Goal: Task Accomplishment & Management: Complete application form

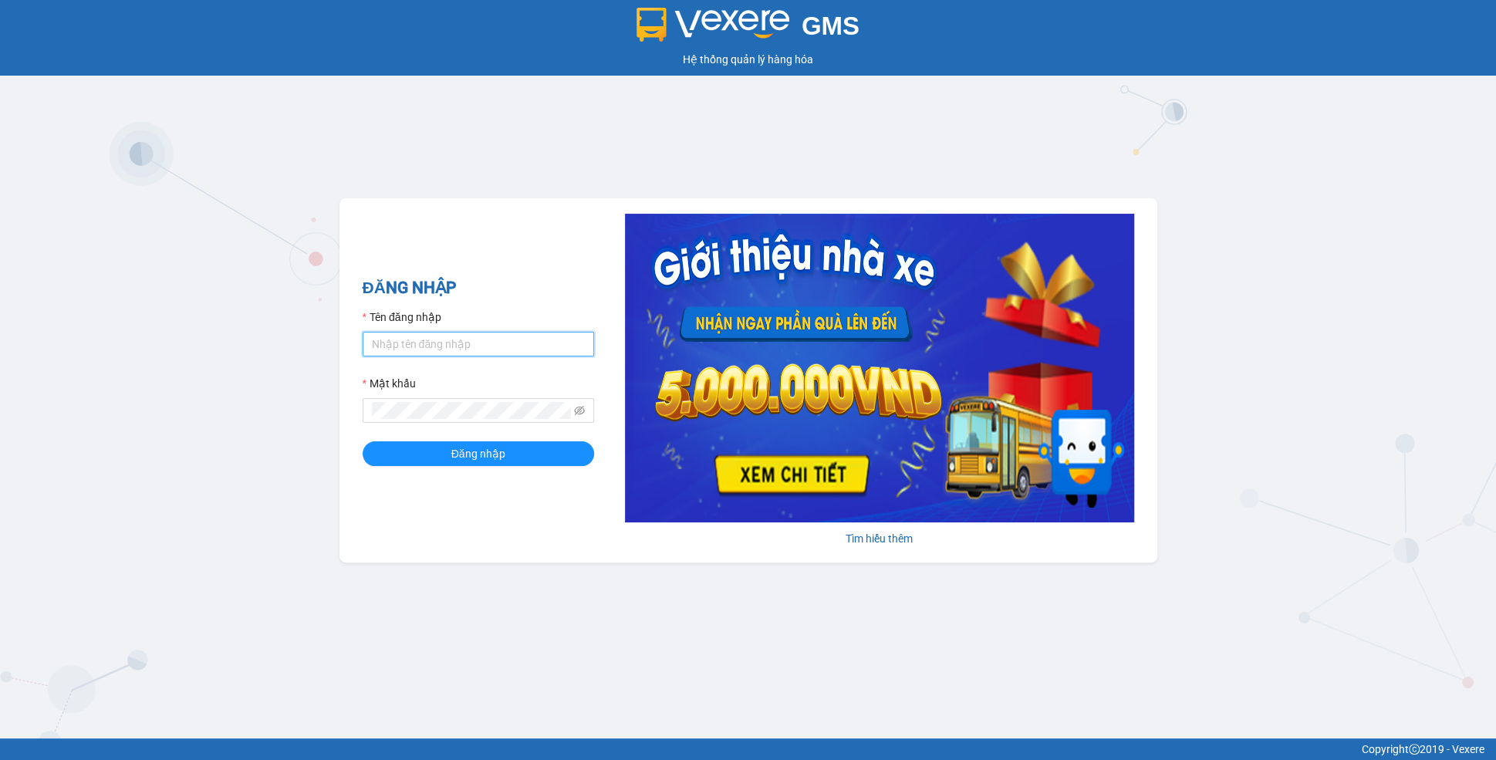
click at [458, 355] on input "Tên đăng nhập" at bounding box center [478, 344] width 231 height 25
type input "ly.xtl"
click at [363, 441] on button "Đăng nhập" at bounding box center [478, 453] width 231 height 25
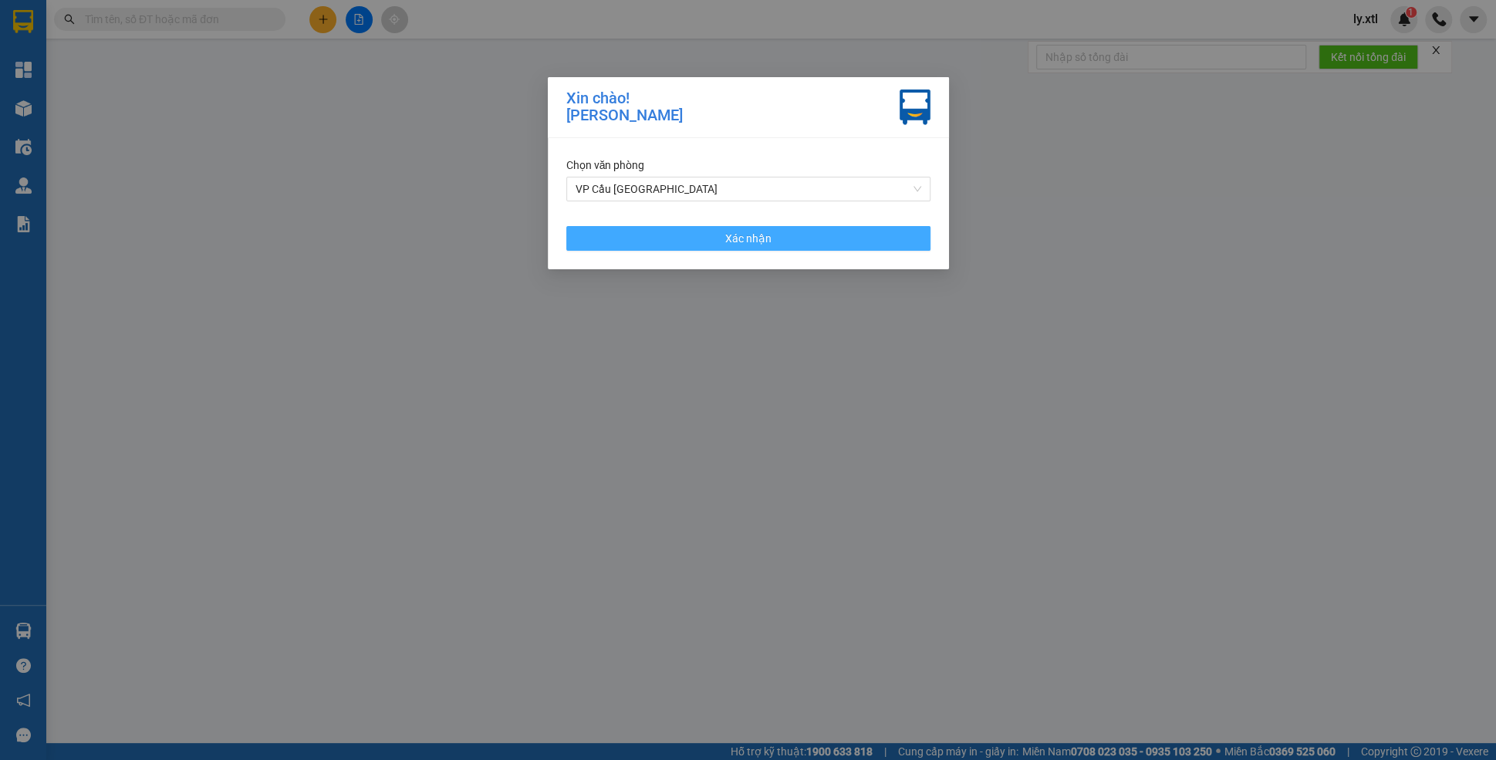
click at [737, 247] on button "Xác nhận" at bounding box center [748, 238] width 364 height 25
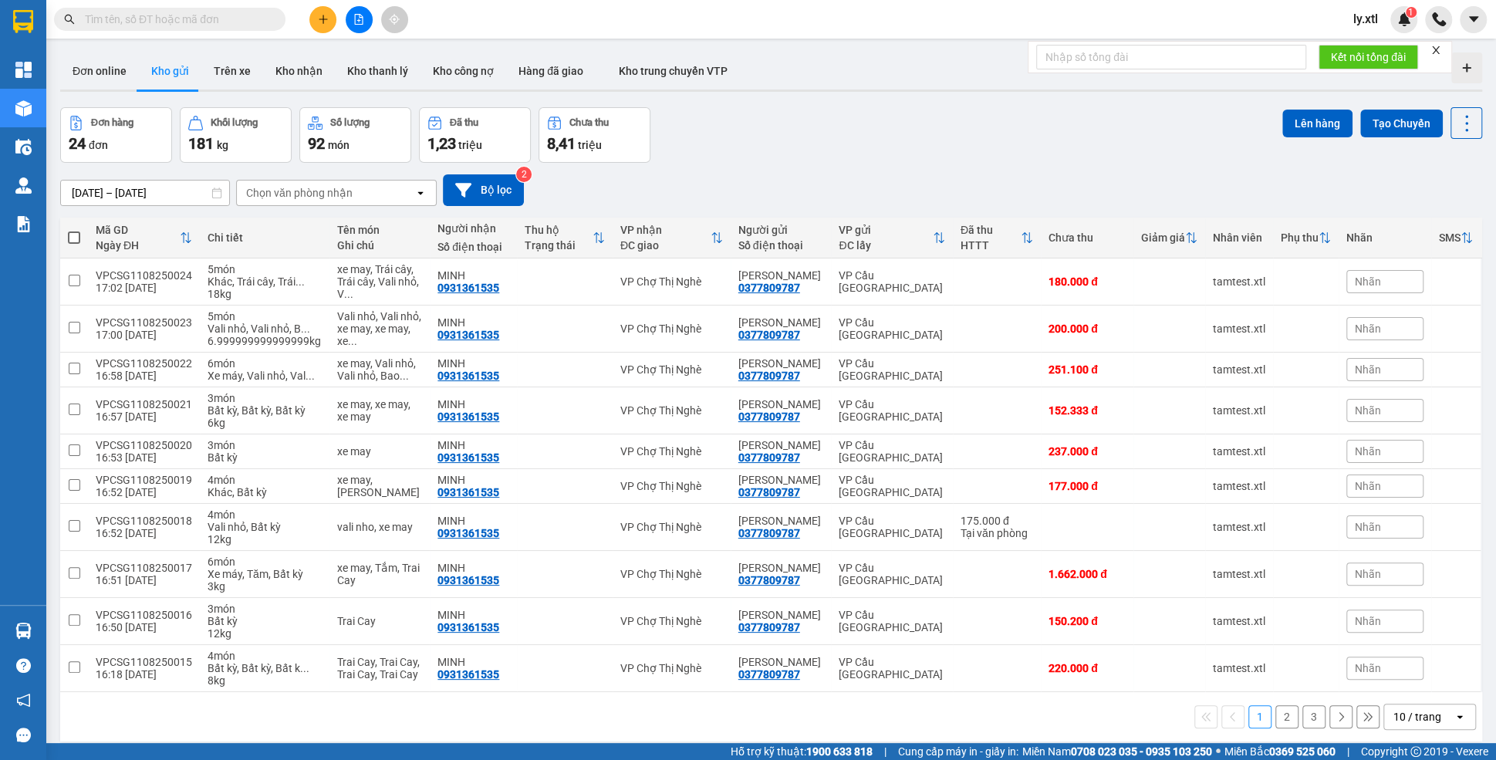
click at [322, 8] on button at bounding box center [322, 19] width 27 height 27
click at [344, 49] on div "Tạo đơn hàng" at bounding box center [377, 57] width 116 height 29
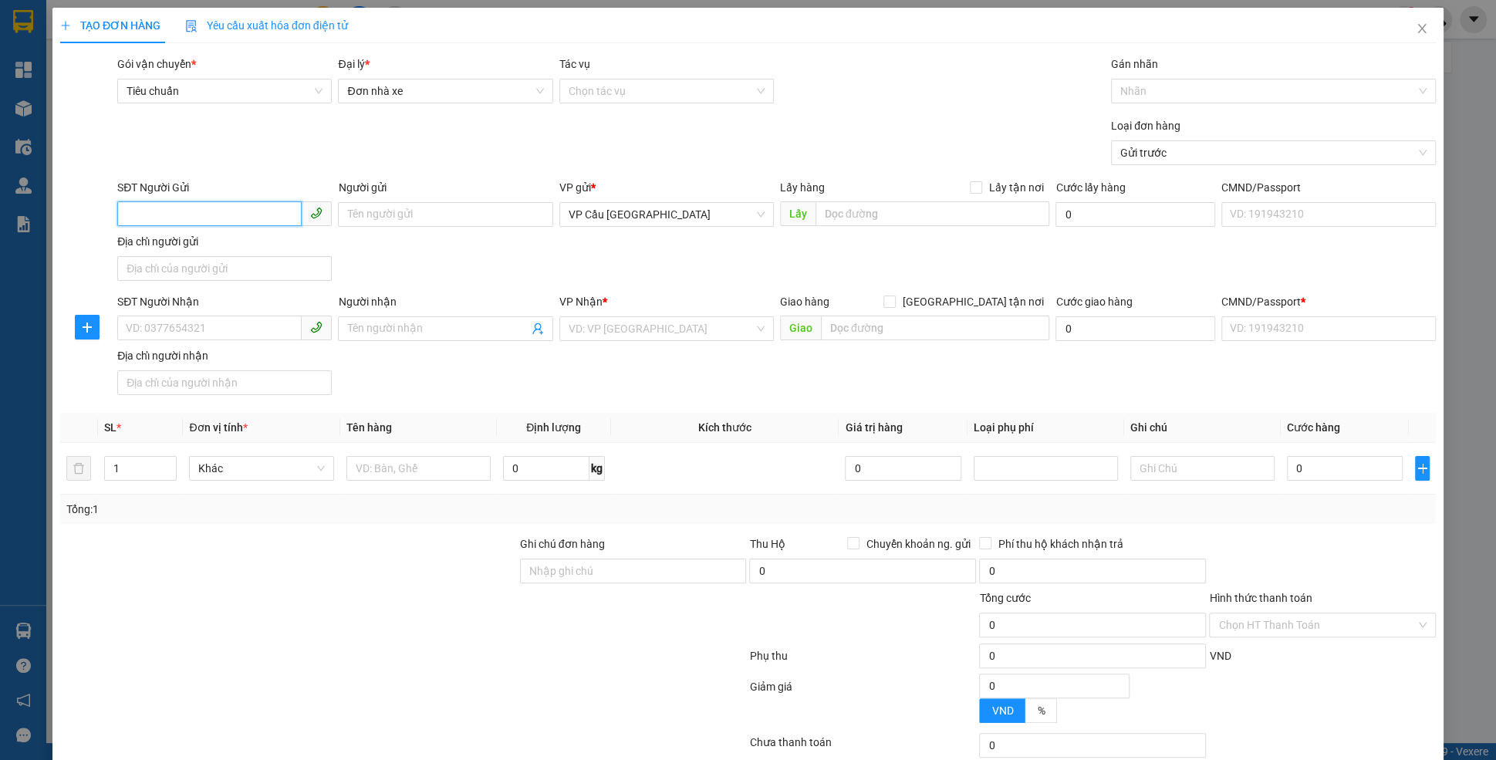
click at [181, 214] on input "SĐT Người Gửi" at bounding box center [209, 213] width 184 height 25
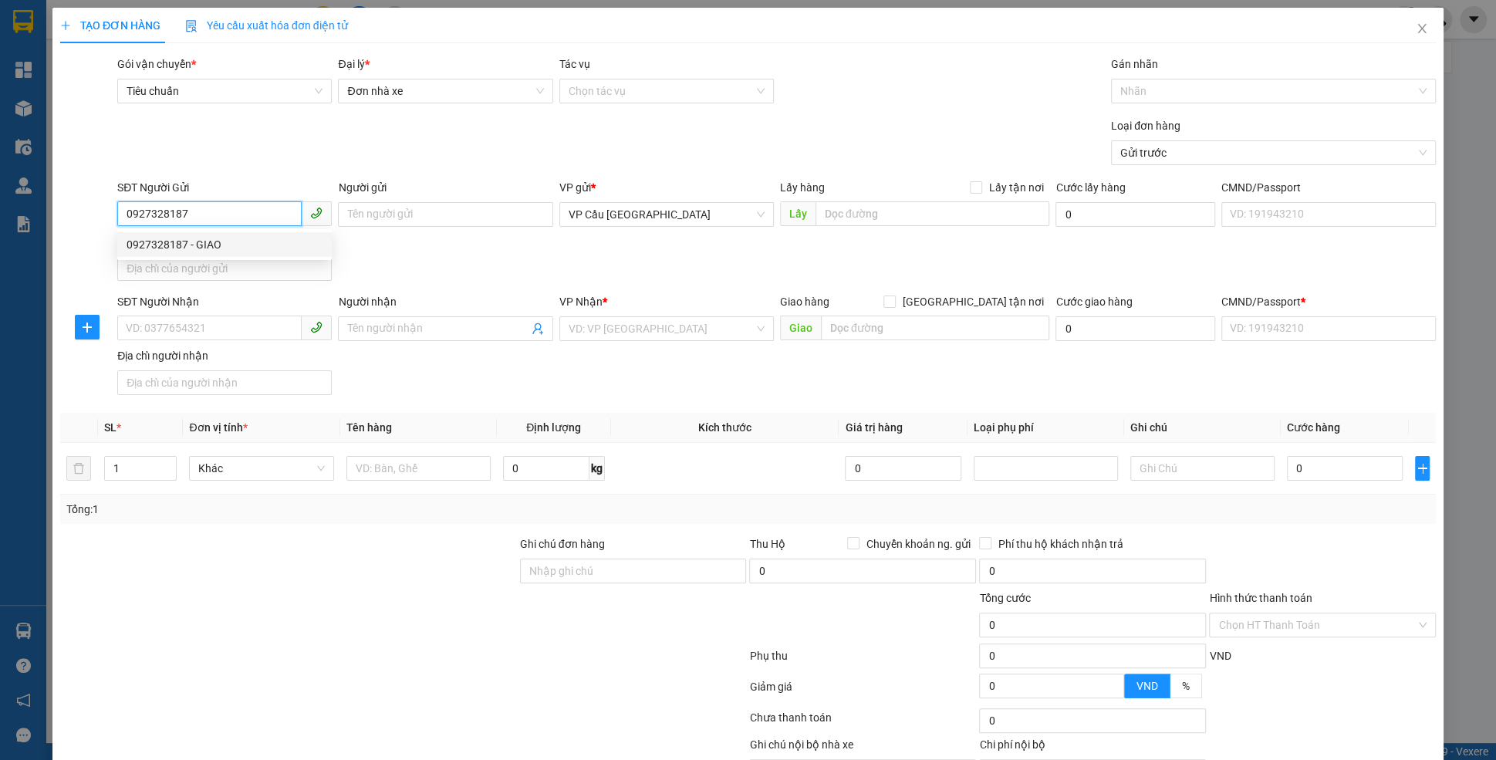
type input "0927328187"
click at [282, 177] on div "Transit Pickup Surcharge Ids Transit Deliver Surcharge Ids Transit Deliver Surc…" at bounding box center [748, 438] width 1376 height 765
click at [157, 211] on input "0927328187" at bounding box center [209, 213] width 184 height 25
click at [268, 233] on div "0927328187 - GIAO" at bounding box center [224, 244] width 214 height 25
type input "GIAO"
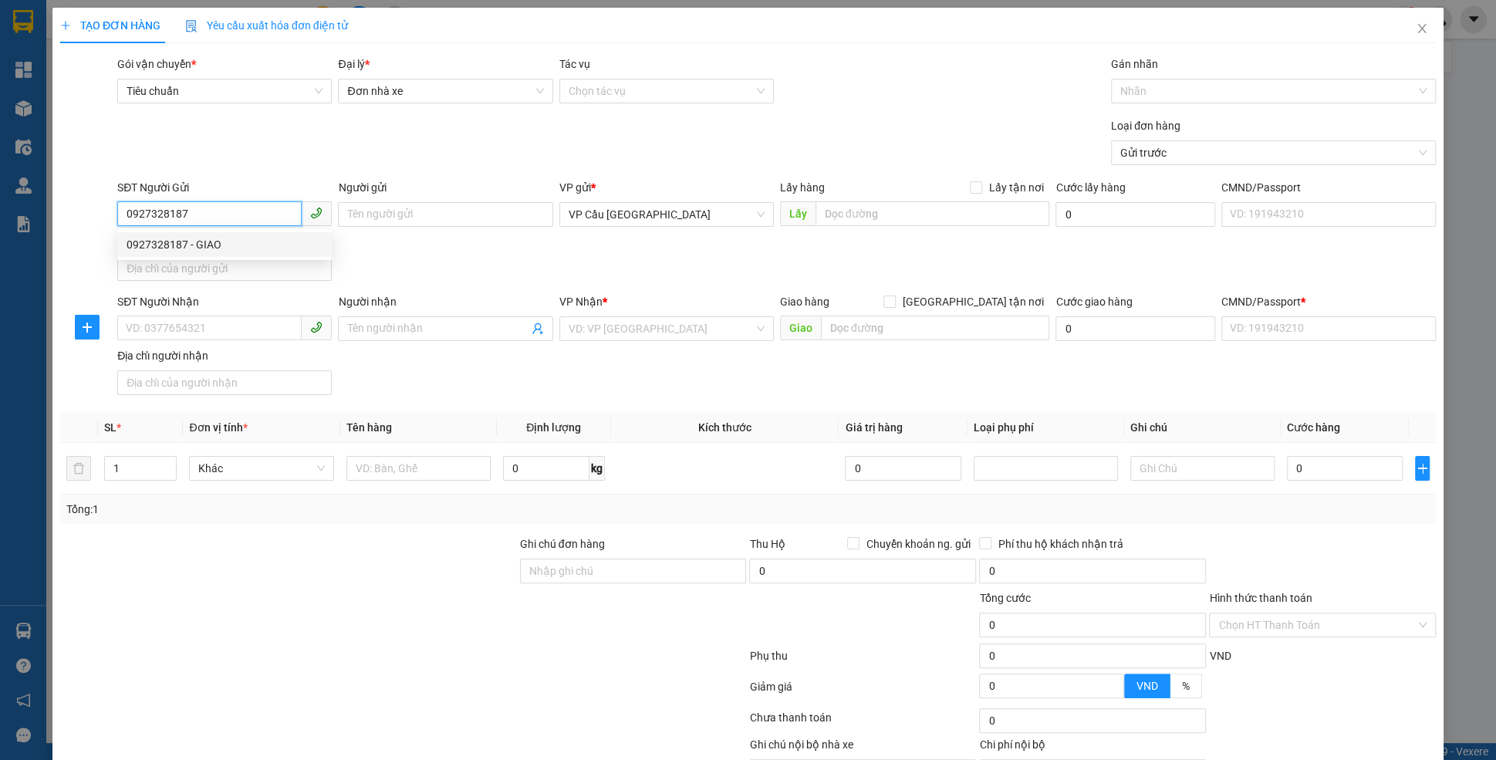
type input "điện biên phủ"
type input "10.000"
type input "123456789112"
type input "0938096867"
type input "GIAO"
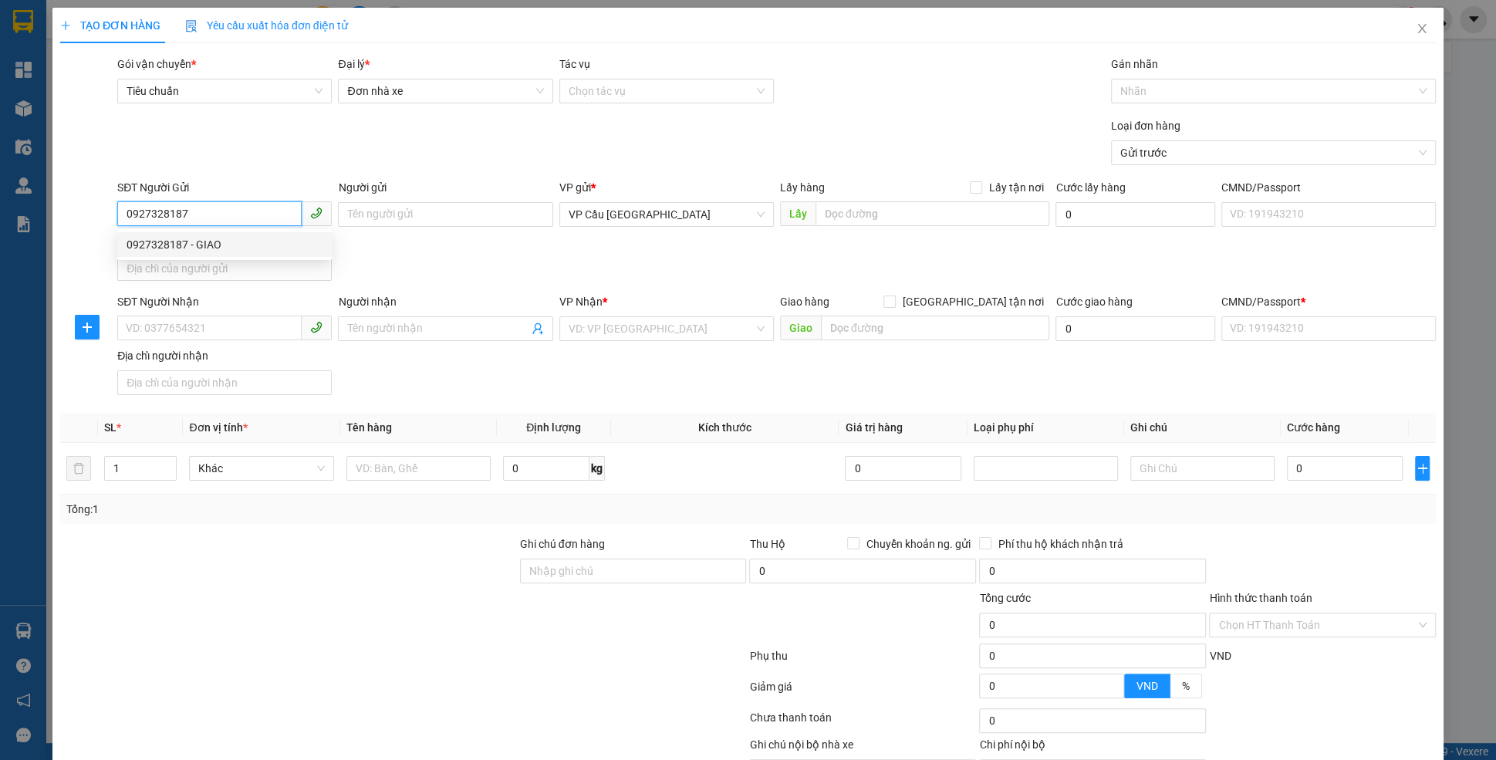
type input "chợ thị nghè"
type input "10.000"
type input "123456789456"
type input "20.000"
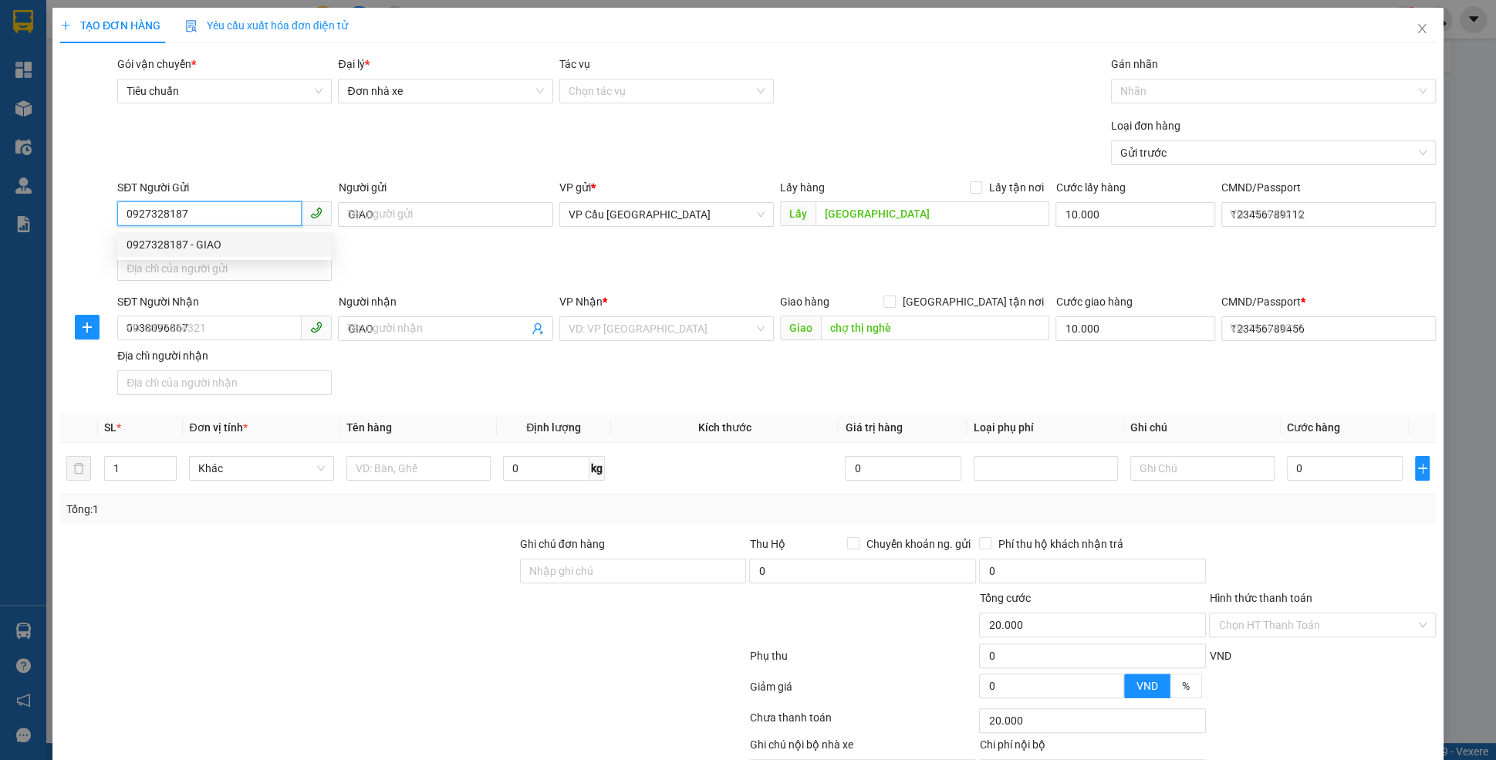
type input "60.000"
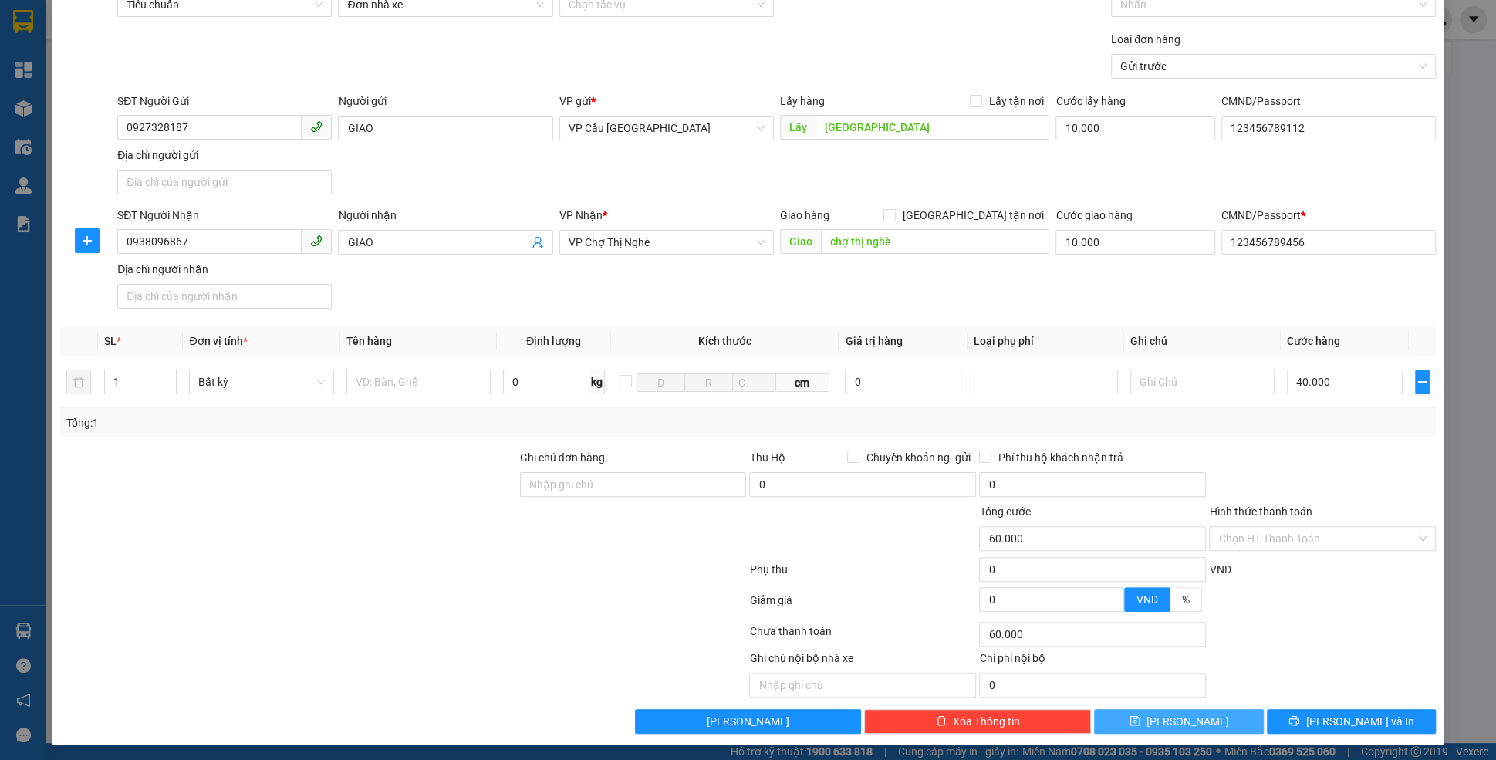
click at [1141, 722] on button "Lưu" at bounding box center [1178, 721] width 169 height 25
type input "0"
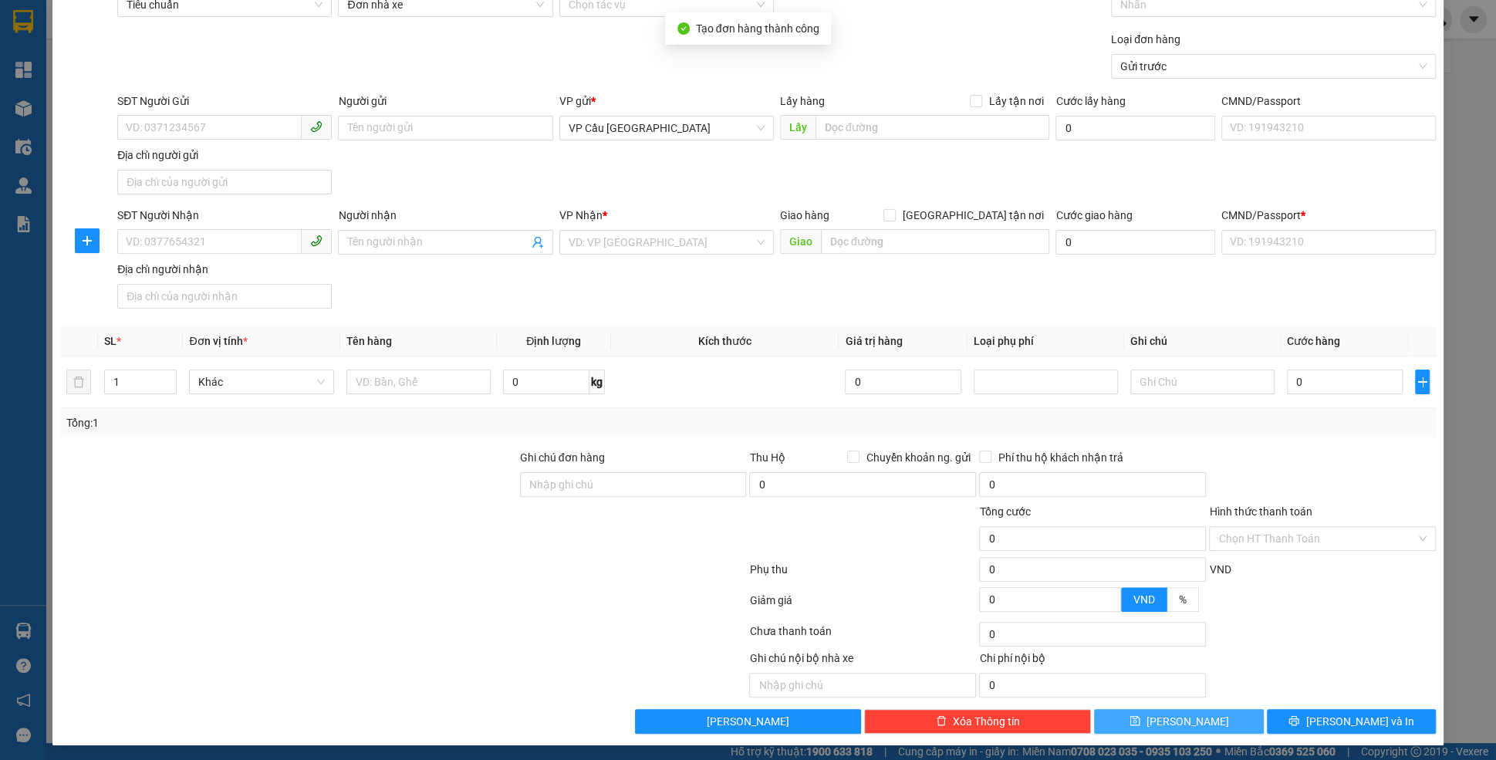
scroll to position [0, 0]
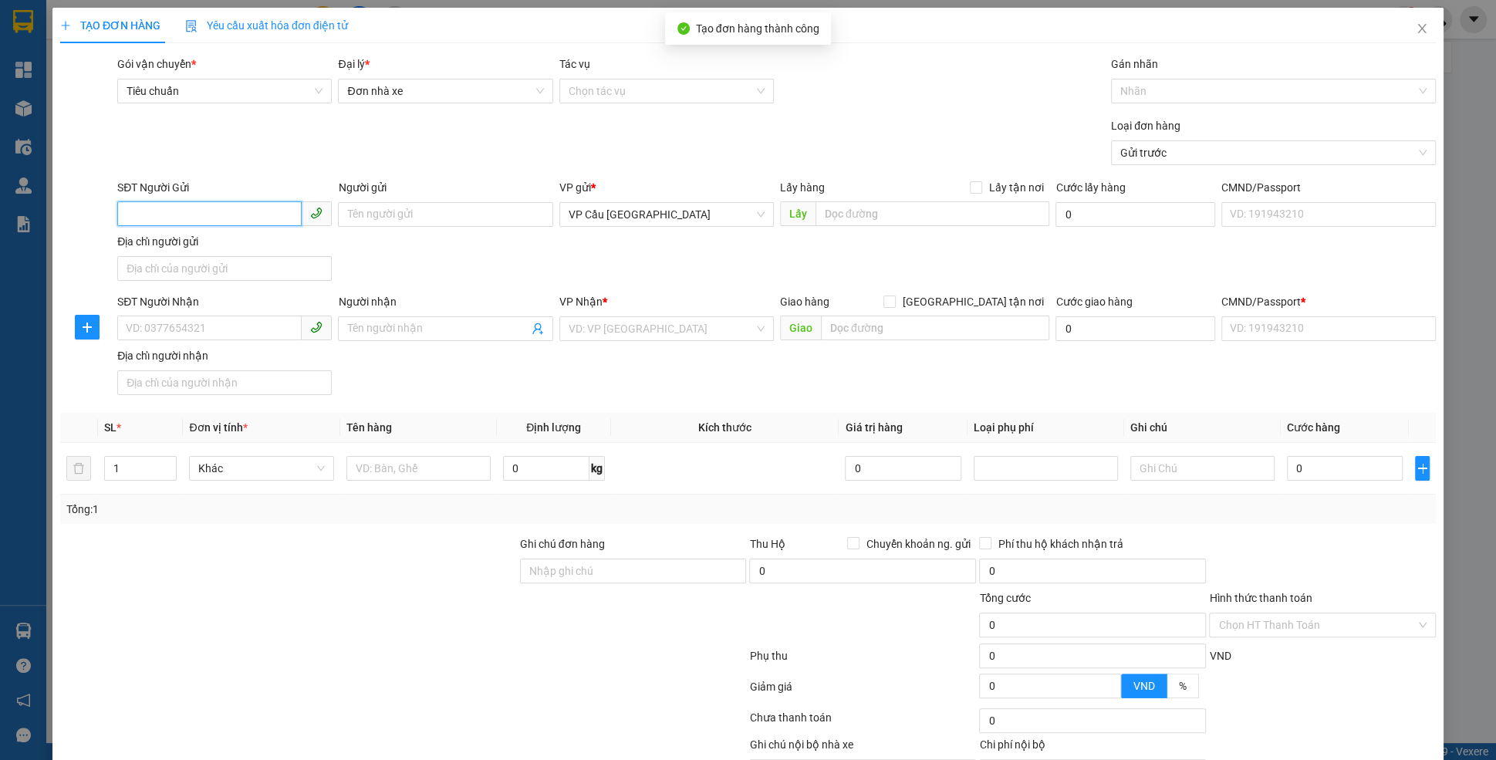
click at [224, 221] on input "SĐT Người Gửi" at bounding box center [209, 213] width 184 height 25
paste input "Môi trường Est (ước lượng test): UAT (30m), CAN (30m), PROD (30m) Ngày dự kiến …"
type input "Môi trường Est (ước lượng test): UAT (30m), CAN (30m), PROD (30m) Ngày dự kiến …"
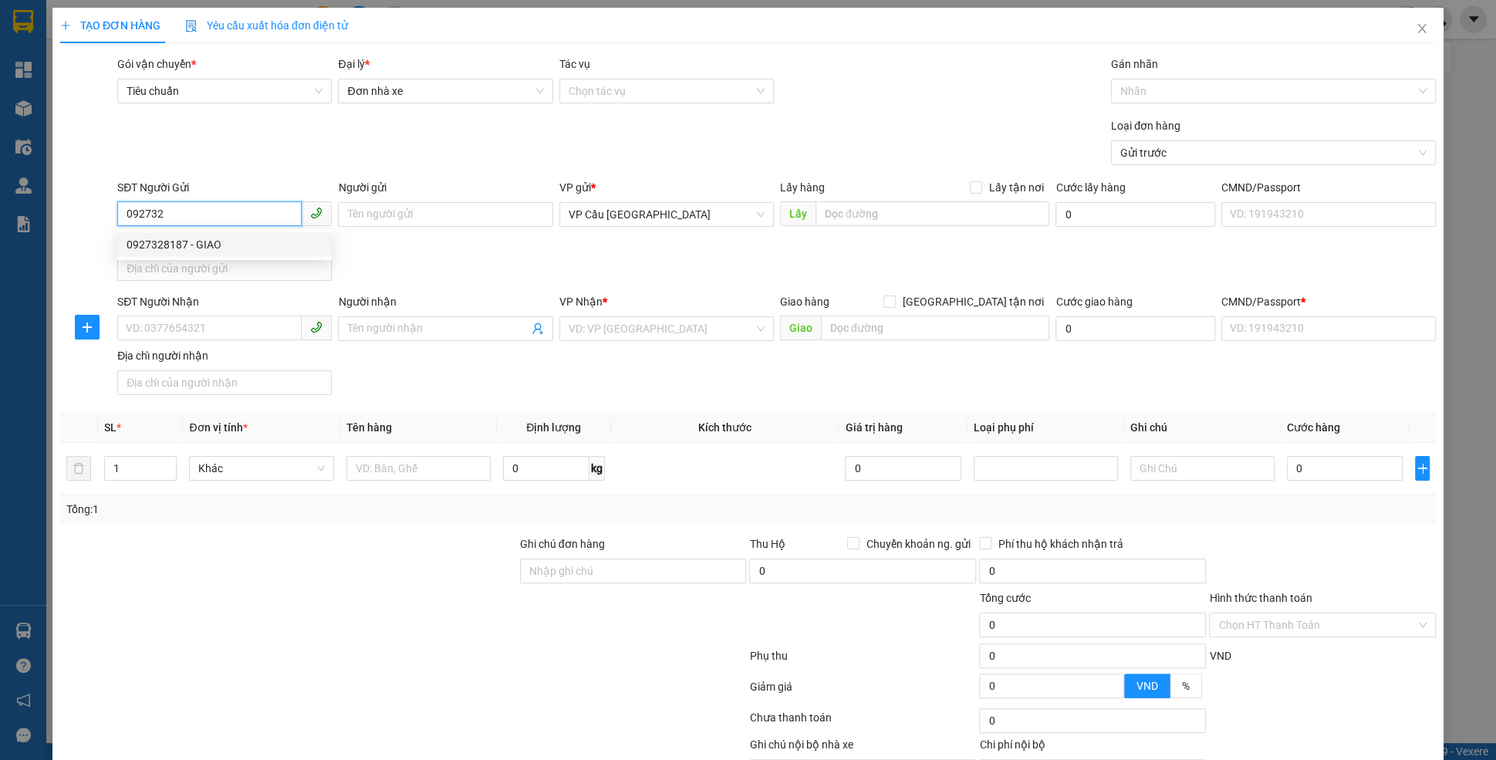
click at [140, 236] on div "0927328187 - GIAO" at bounding box center [225, 244] width 196 height 17
type input "0927328187"
type input "GIAO"
type input "điện biên phủ"
type input "10.000"
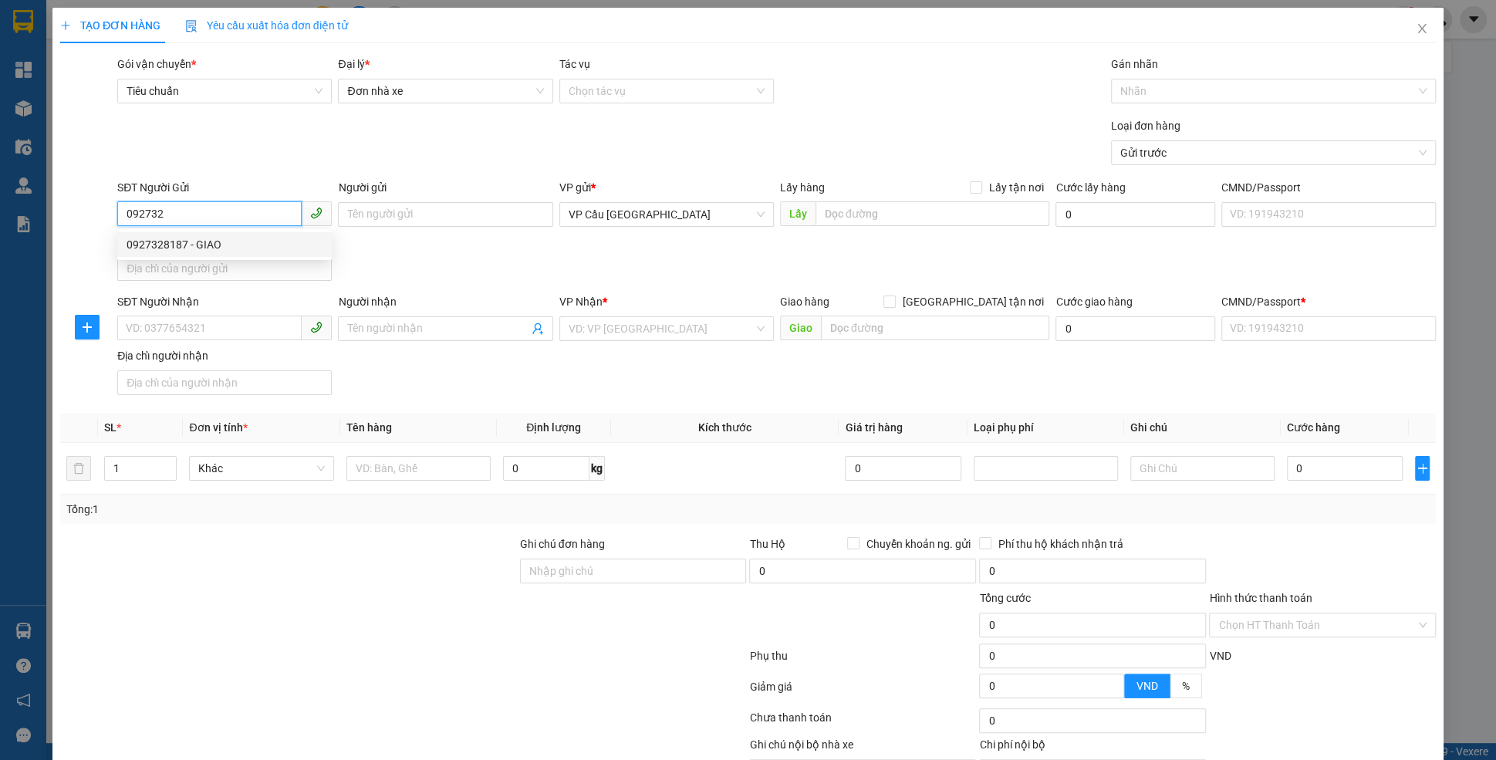
type input "123456789112"
type input "0938096867"
type input "GIAO"
type input "chợ thị nghè"
type input "10.000"
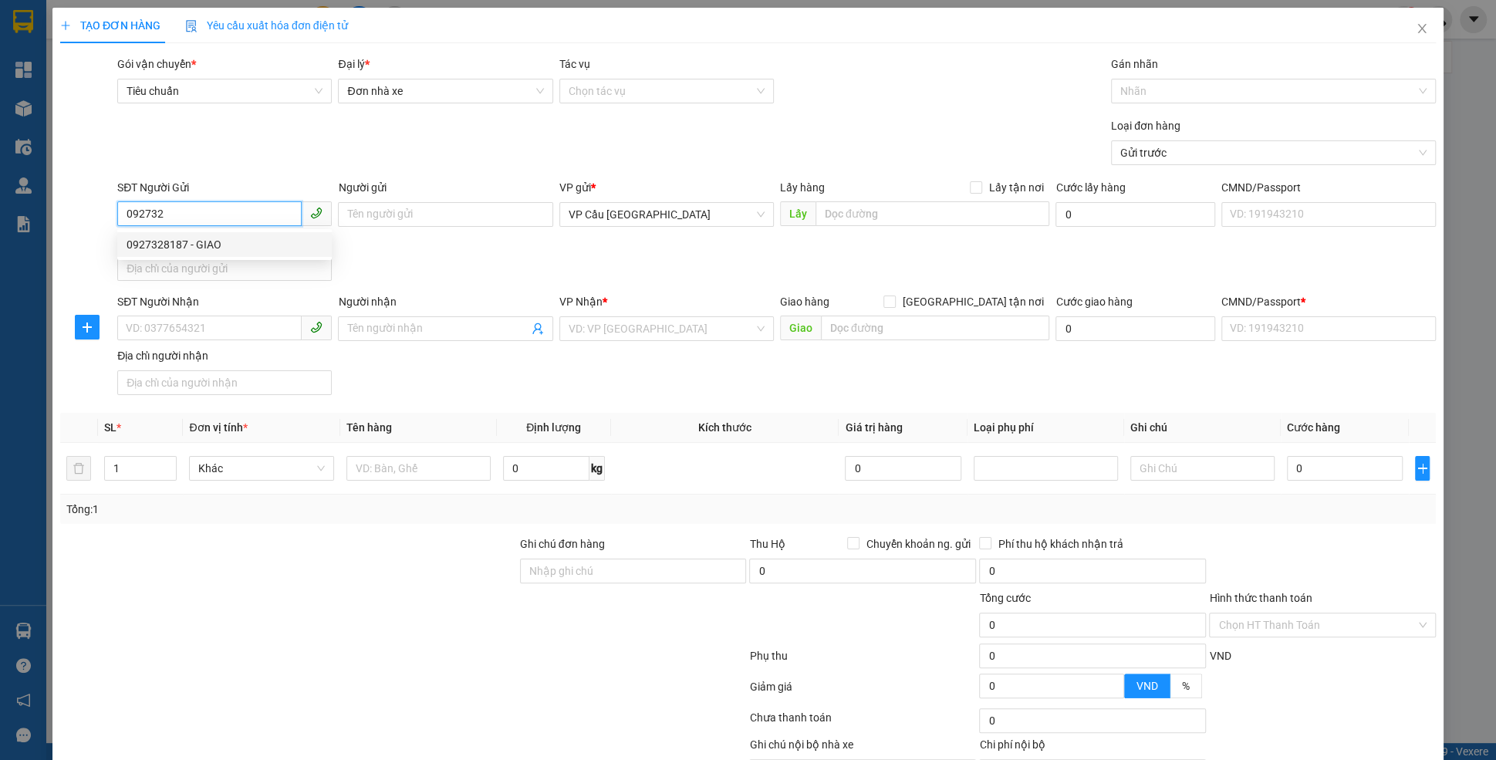
type input "123456789456"
type input "20.000"
type input "60.000"
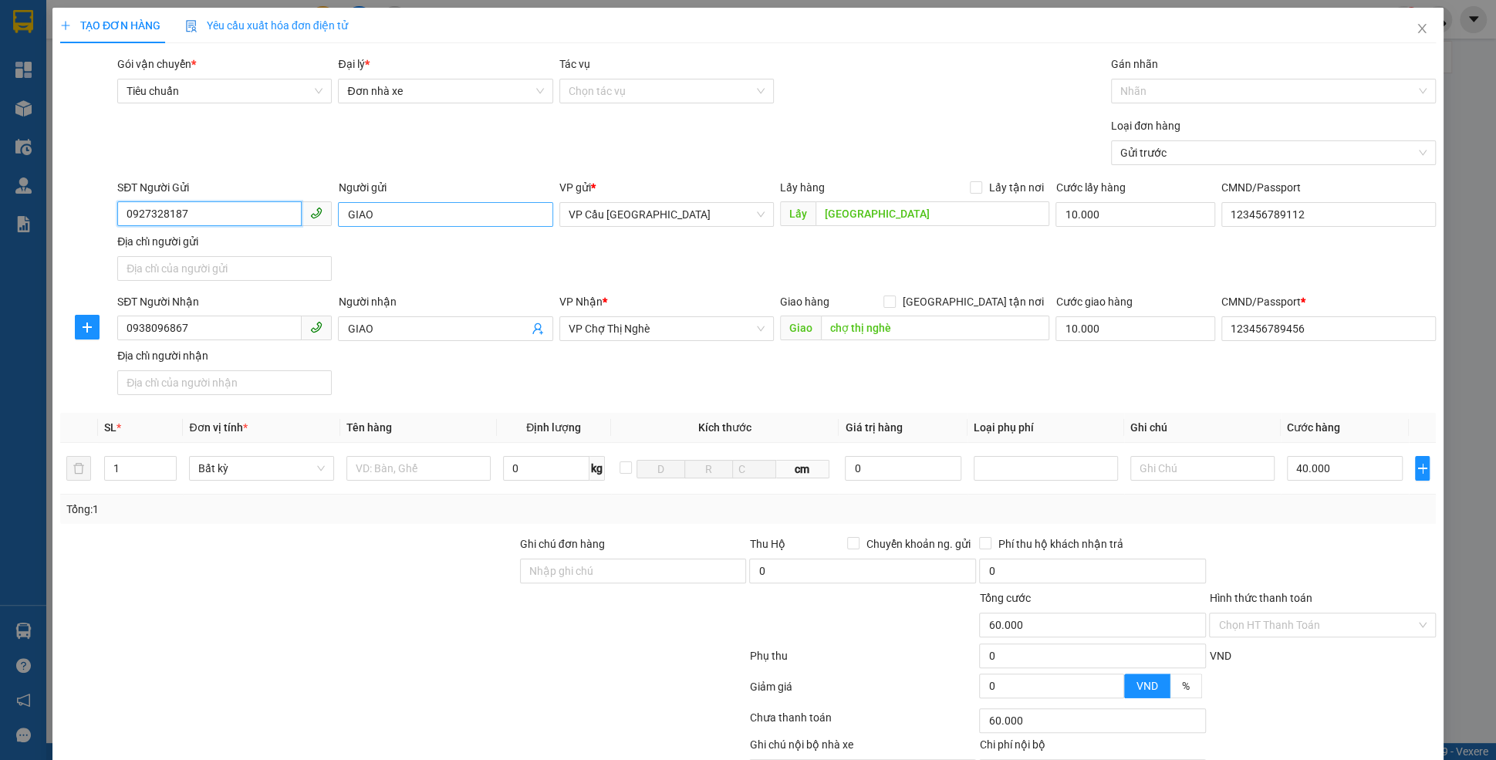
type input "0927328187"
click at [374, 214] on input "GIAO" at bounding box center [445, 214] width 214 height 25
click at [377, 215] on input "trên xe" at bounding box center [445, 214] width 214 height 25
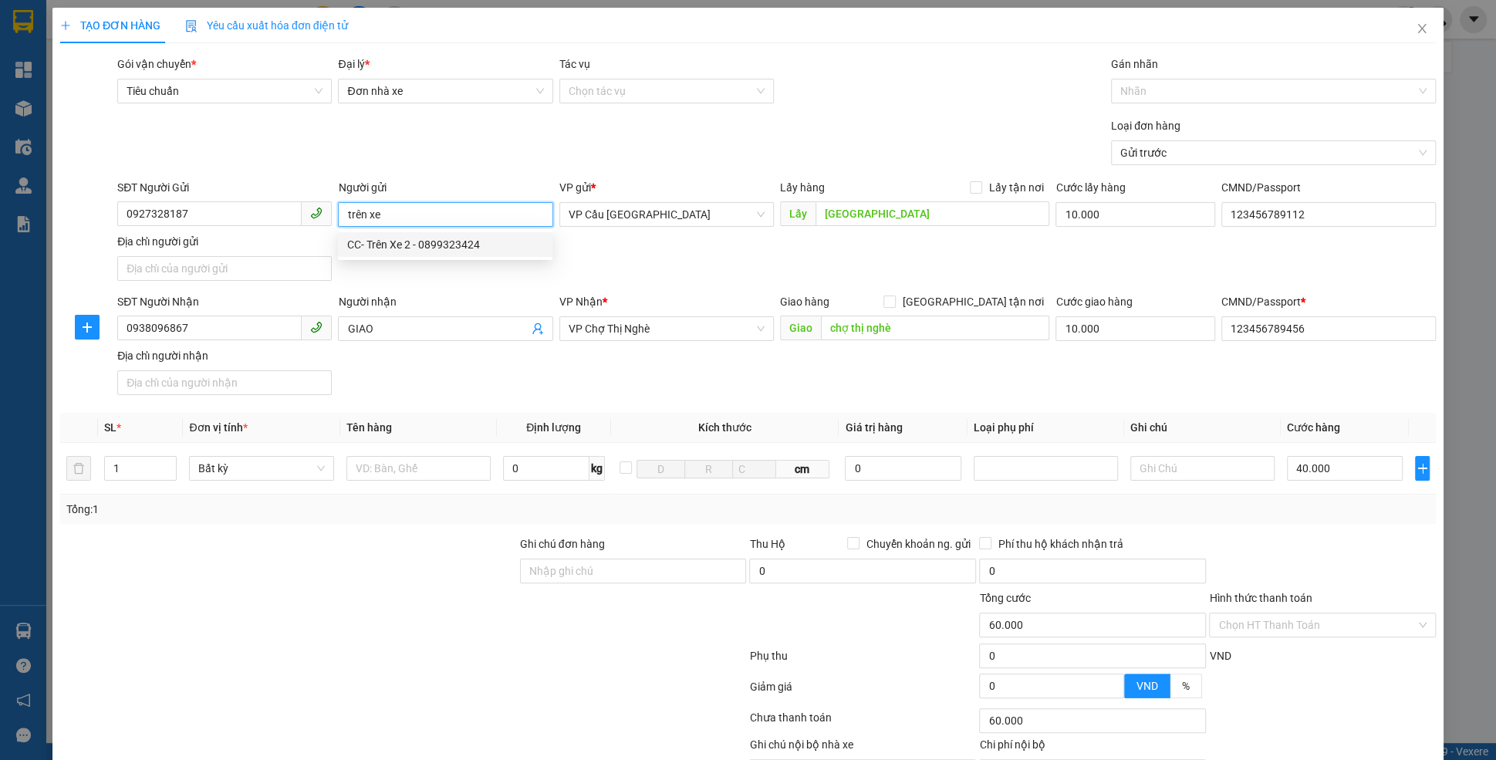
click at [377, 215] on input "trên xe" at bounding box center [445, 214] width 214 height 25
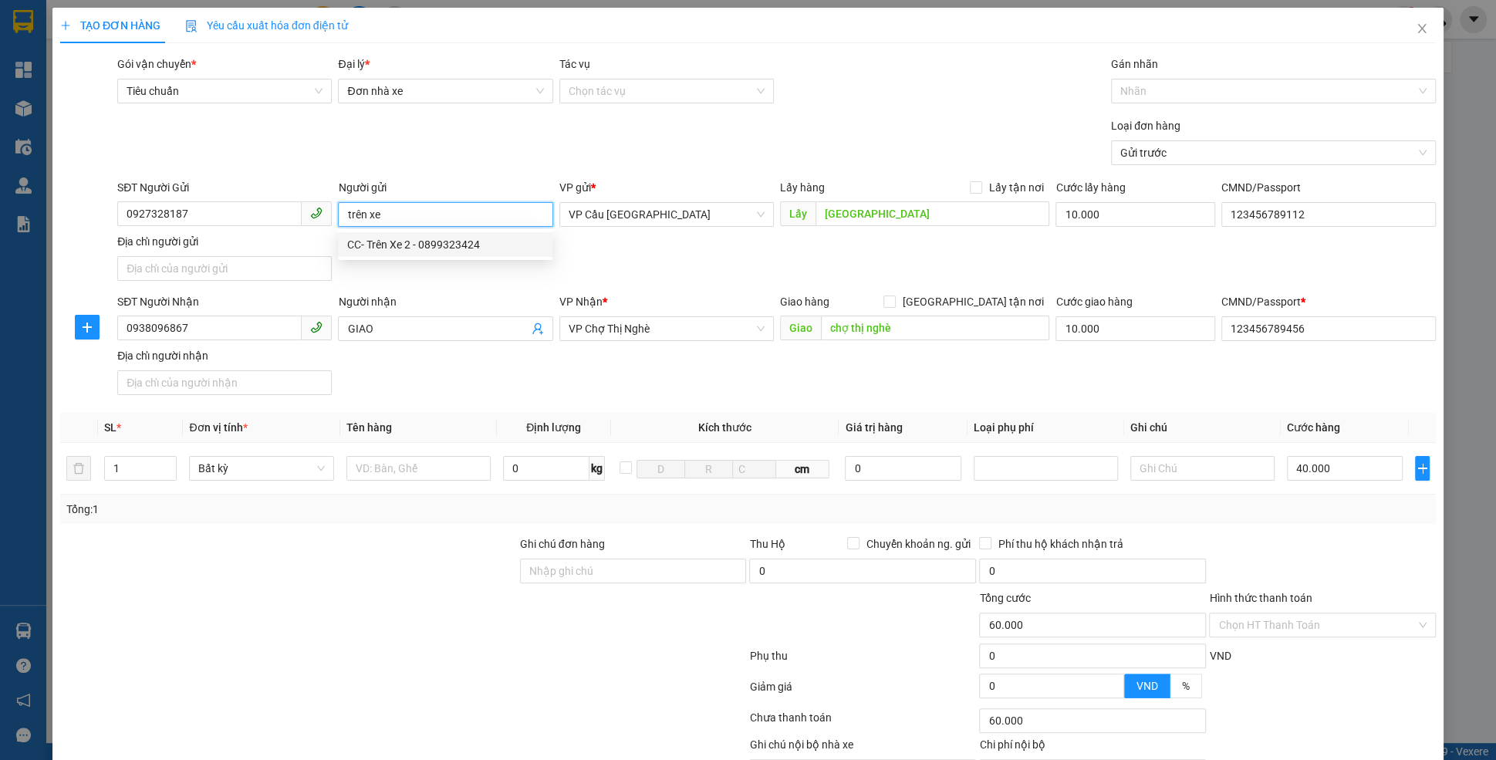
click at [377, 215] on input "trên xe" at bounding box center [445, 214] width 214 height 25
type input "trên xe"
click at [392, 314] on div "Người nhận" at bounding box center [445, 304] width 214 height 23
click at [387, 335] on input "GIAO" at bounding box center [437, 328] width 181 height 17
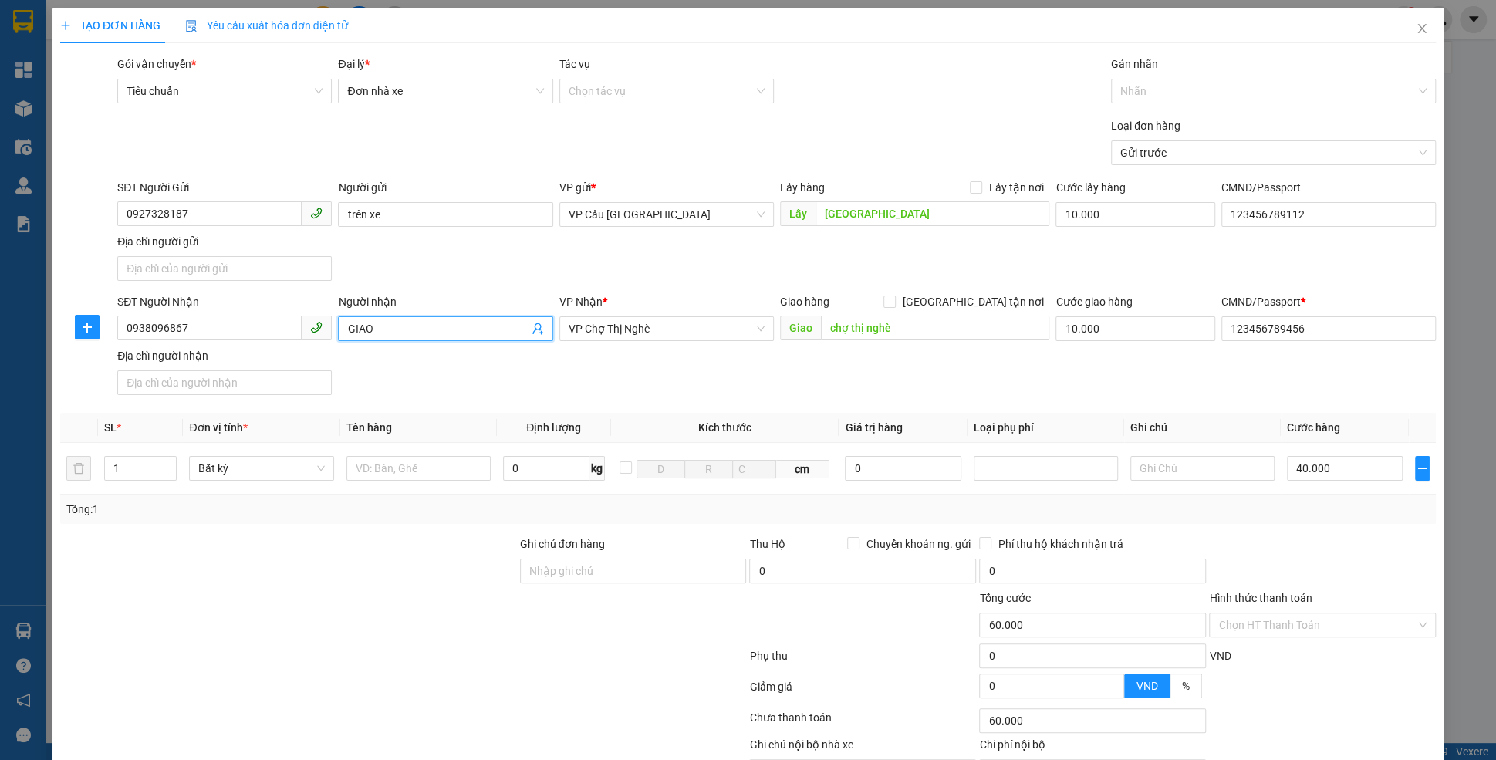
click at [387, 335] on input "GIAO" at bounding box center [437, 328] width 181 height 17
paste input "trên xe"
type input "trên xe"
click at [464, 249] on div "SĐT Người Gửi 0927328187 Người gửi trên xe VP gửi * VP Cầu Sài Gòn Lấy hàng Lấy…" at bounding box center [776, 233] width 1325 height 108
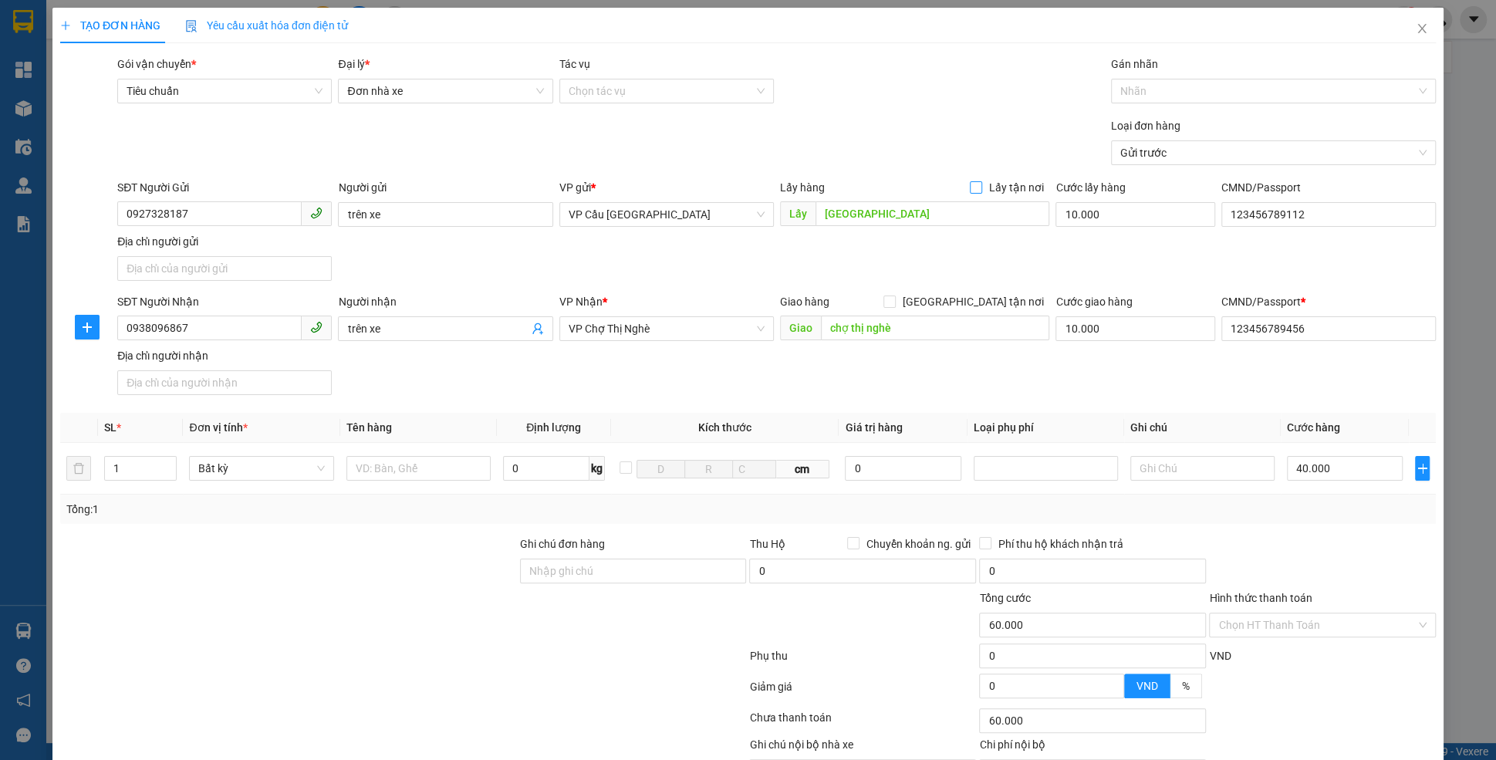
click at [978, 184] on input "Lấy tận nơi" at bounding box center [975, 186] width 11 height 11
checkbox input "true"
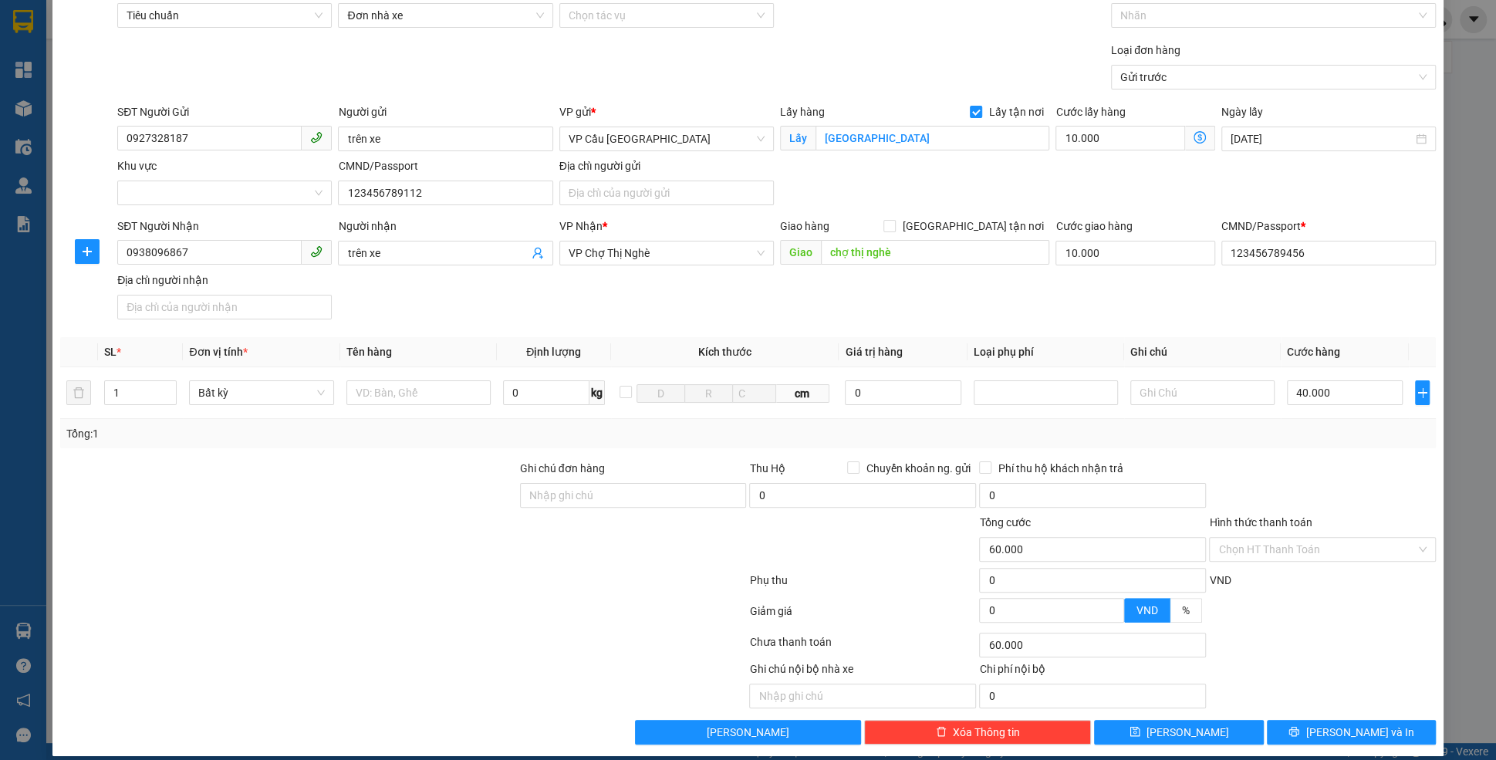
scroll to position [87, 0]
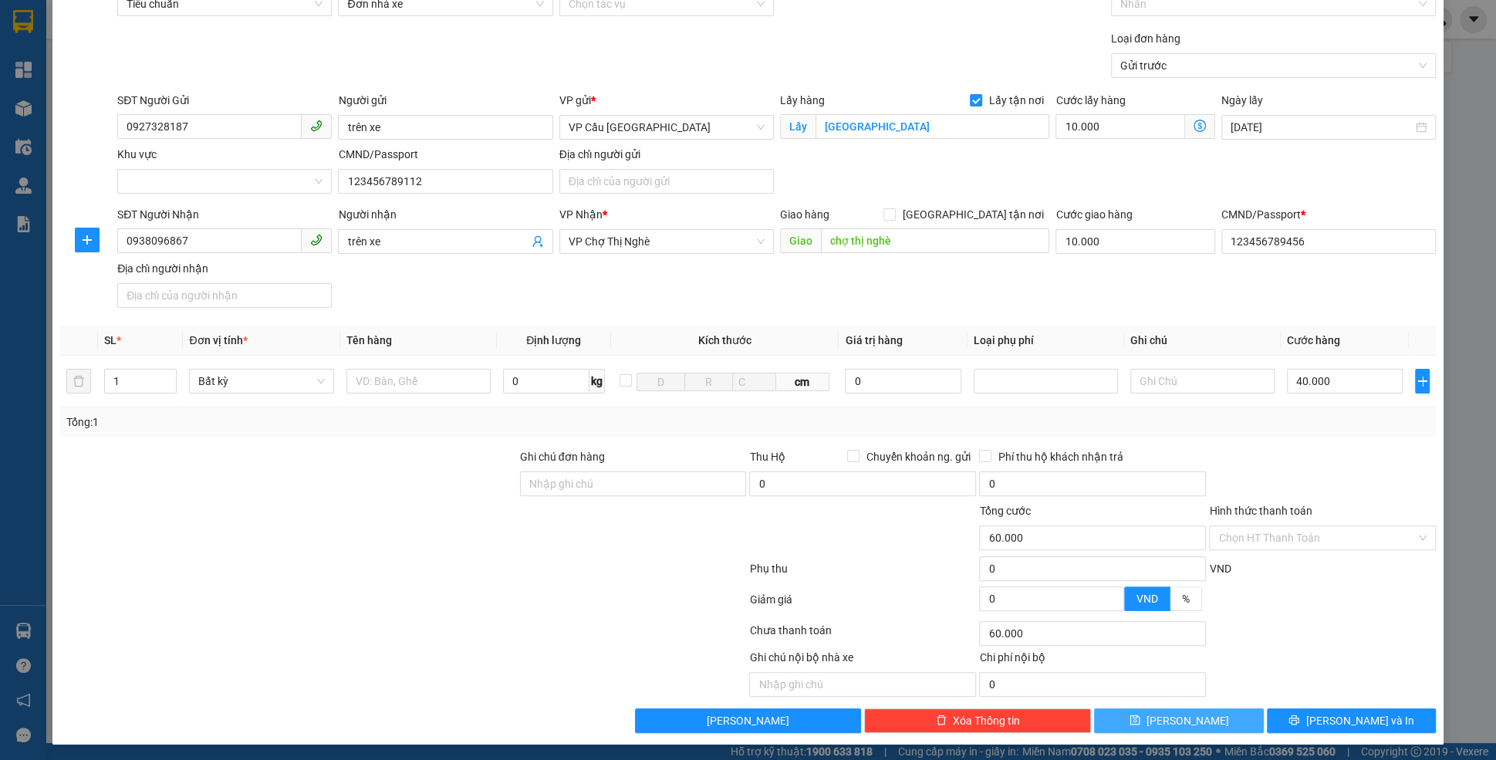
click at [1165, 727] on button "Lưu" at bounding box center [1178, 720] width 169 height 25
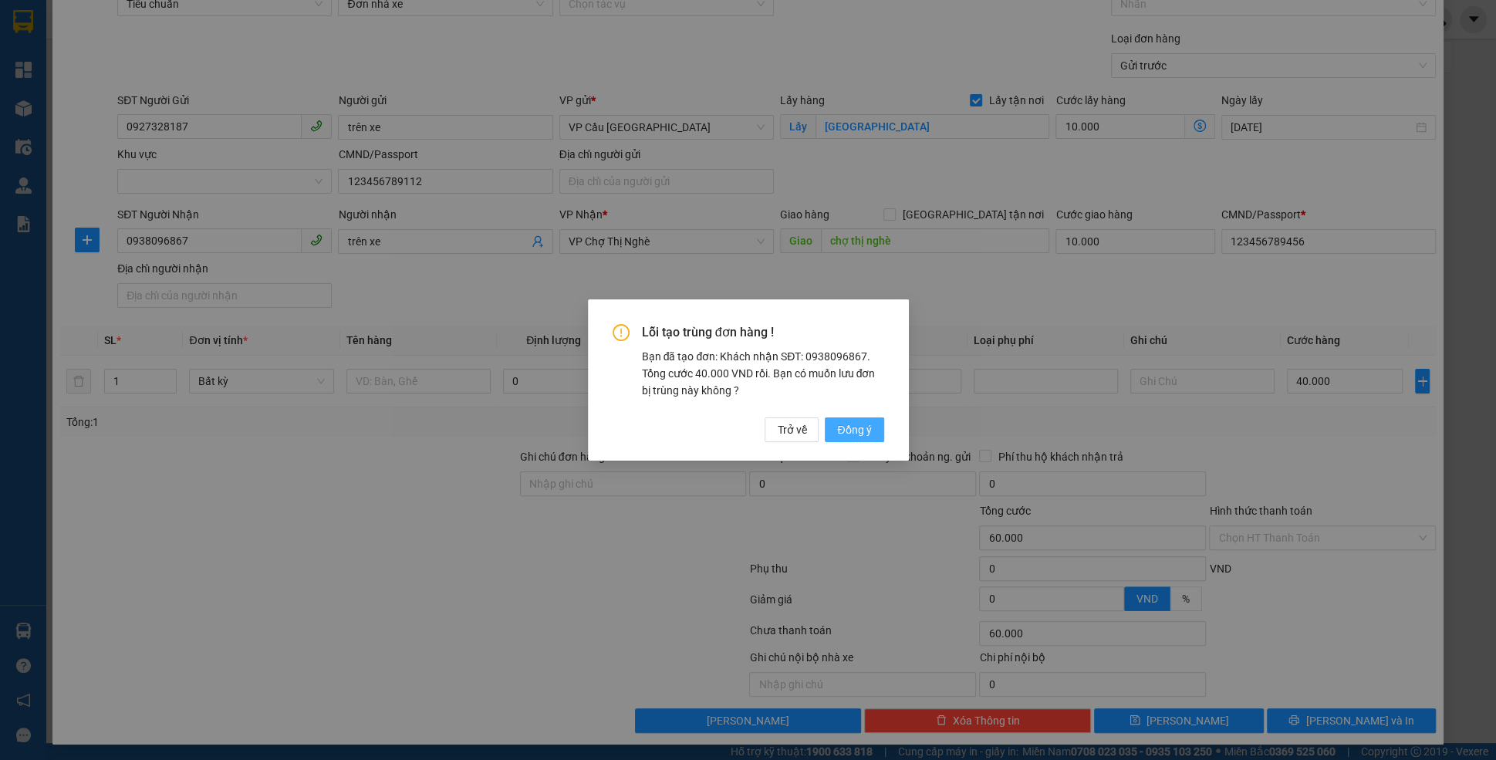
click at [842, 433] on span "Đồng ý" at bounding box center [854, 429] width 34 height 17
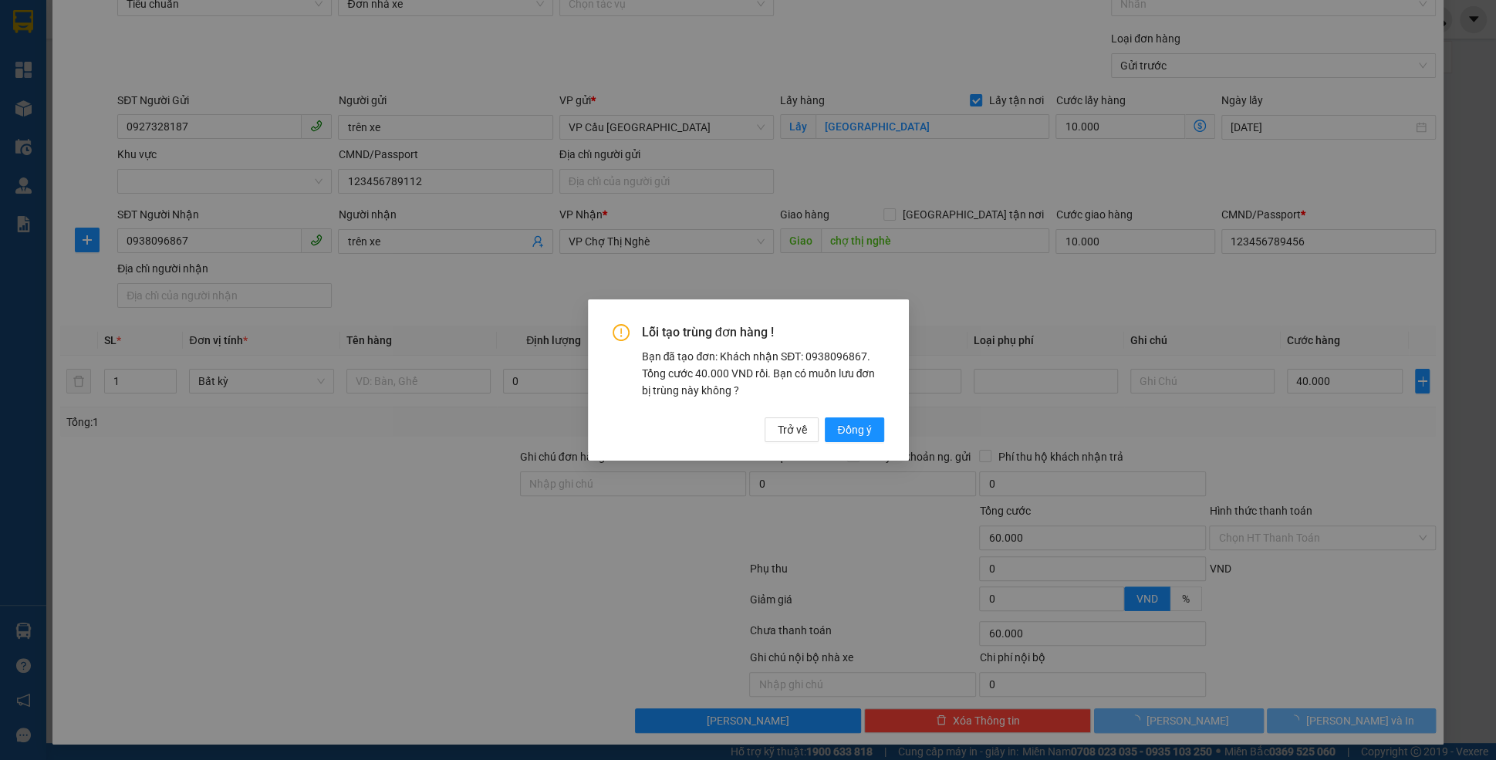
checkbox input "false"
type input "0"
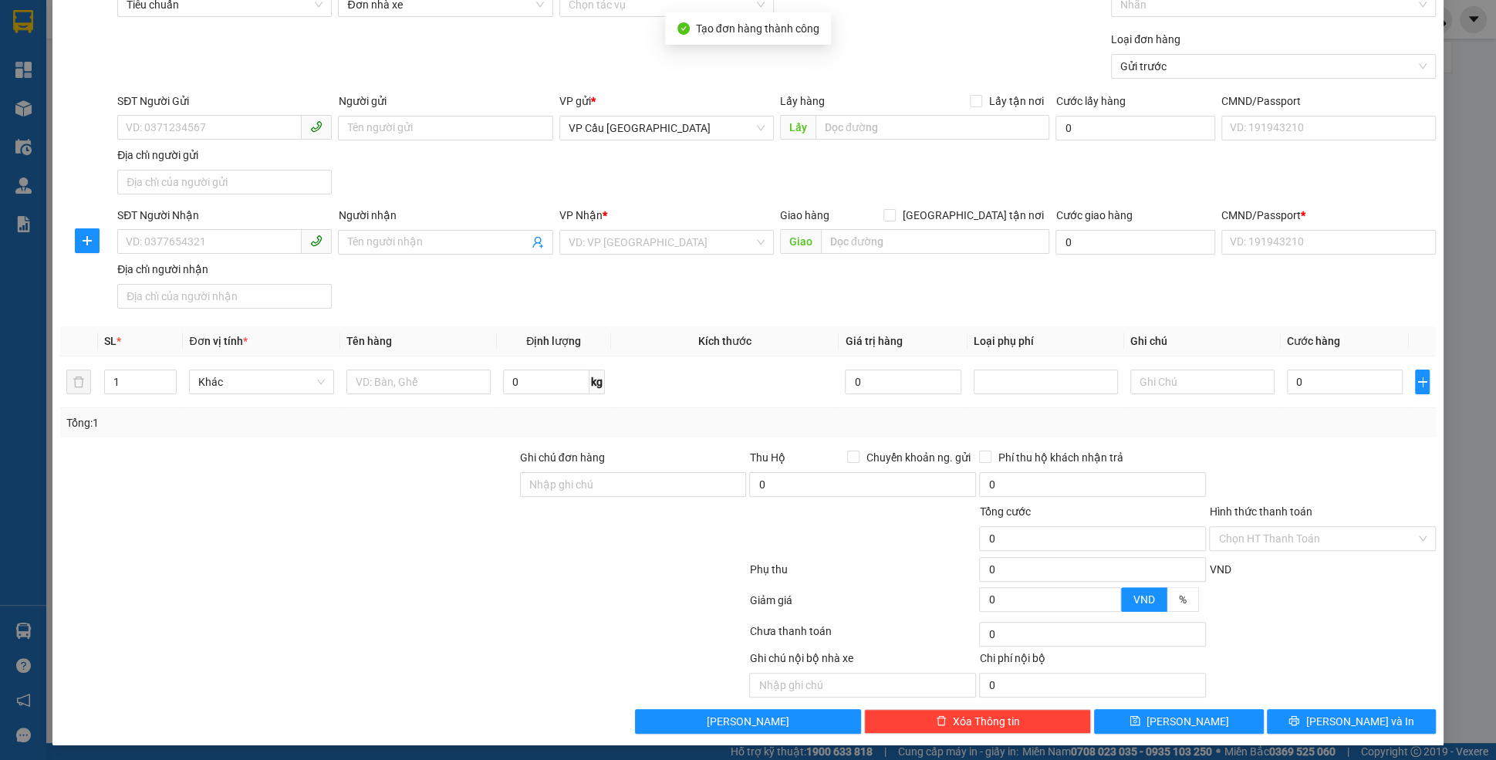
scroll to position [0, 0]
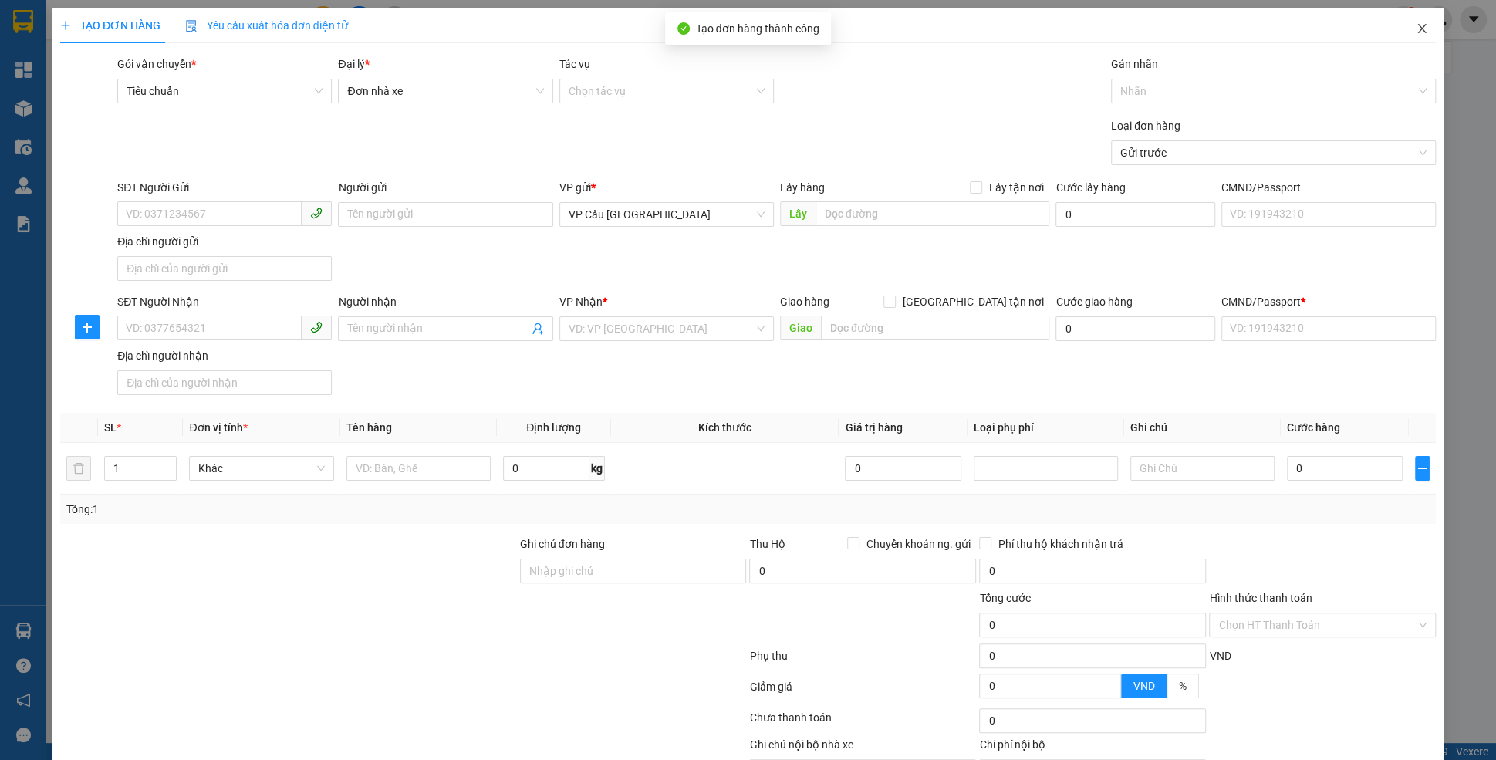
click at [1413, 30] on span "Close" at bounding box center [1421, 29] width 43 height 43
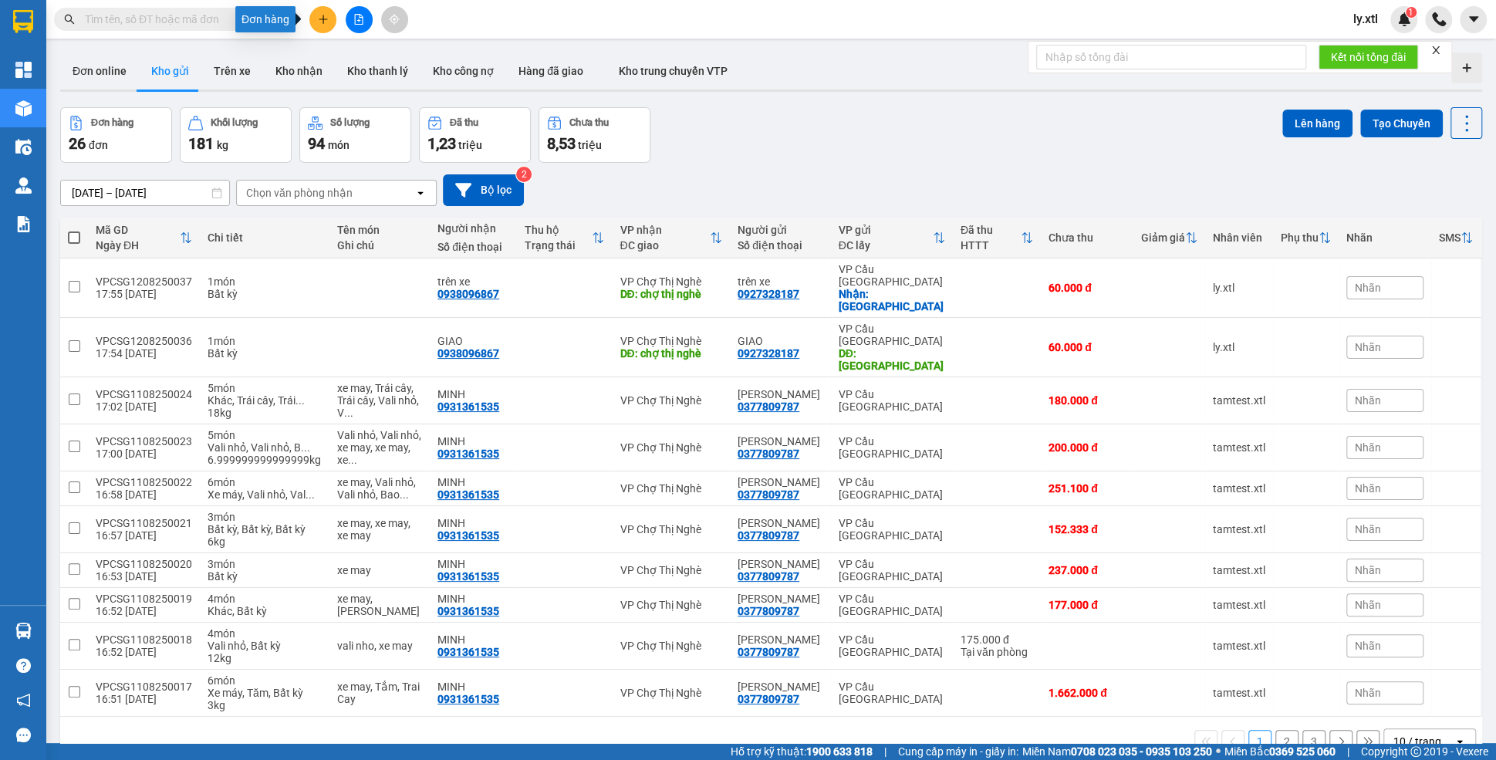
click at [312, 22] on button at bounding box center [322, 19] width 27 height 27
click at [346, 50] on div "Tạo đơn hàng" at bounding box center [377, 57] width 116 height 29
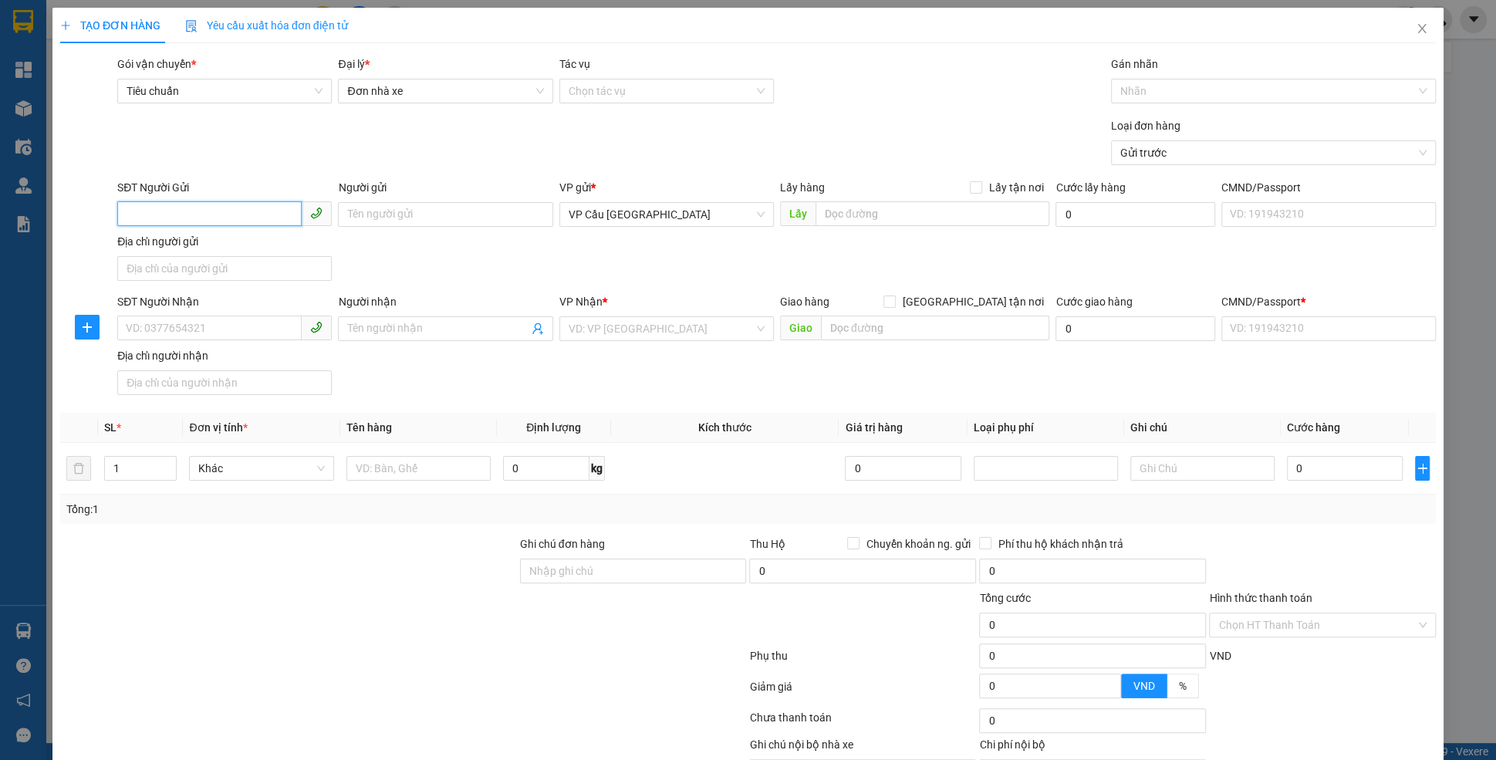
paste input "trên xe"
type input "trên xe"
click at [245, 252] on div "0927328187 - trên xe" at bounding box center [225, 244] width 196 height 17
type input "0927328187"
type input "trên xe"
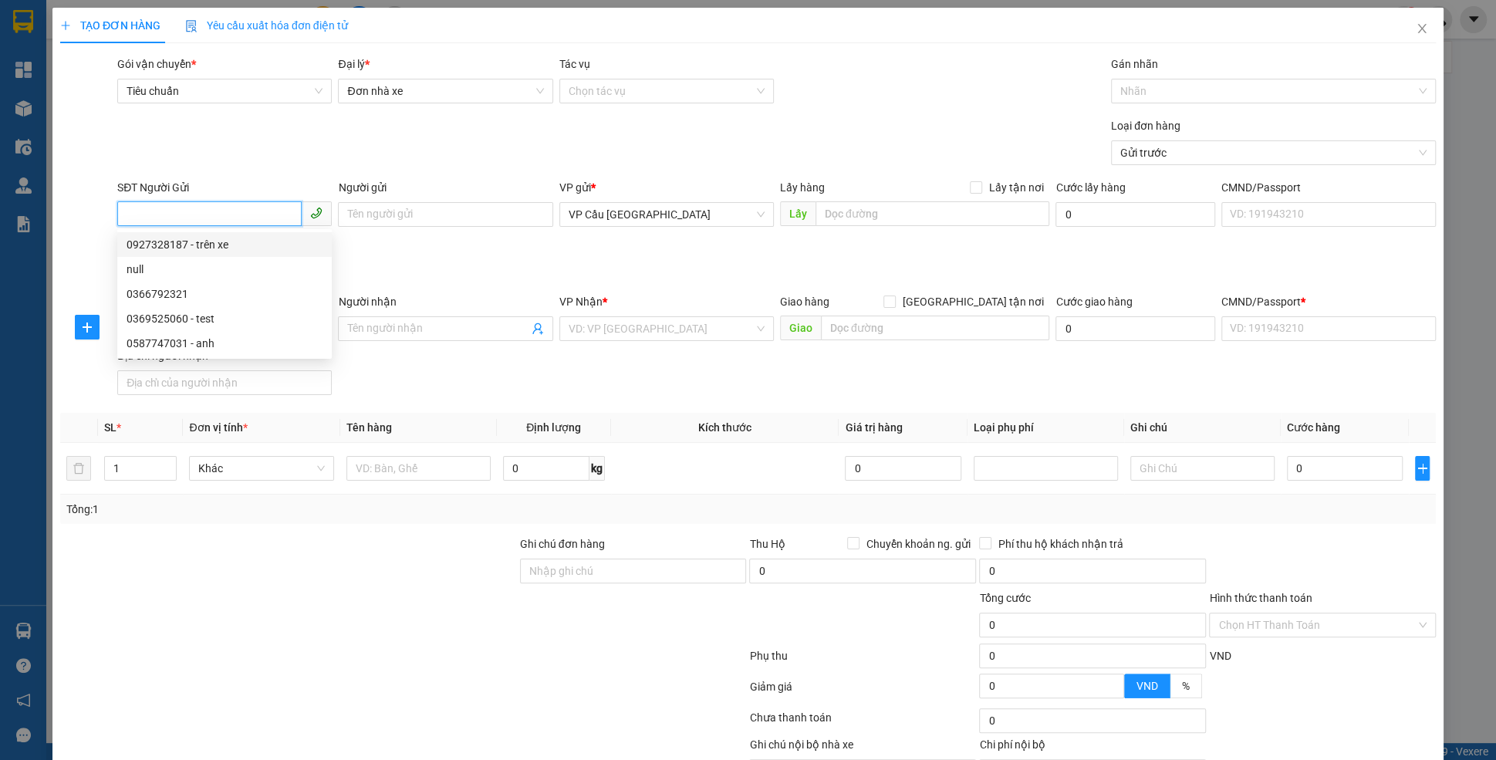
checkbox input "true"
type input "điện biên phủ"
type input "123456789112"
type input "0938096867"
type input "trên xe"
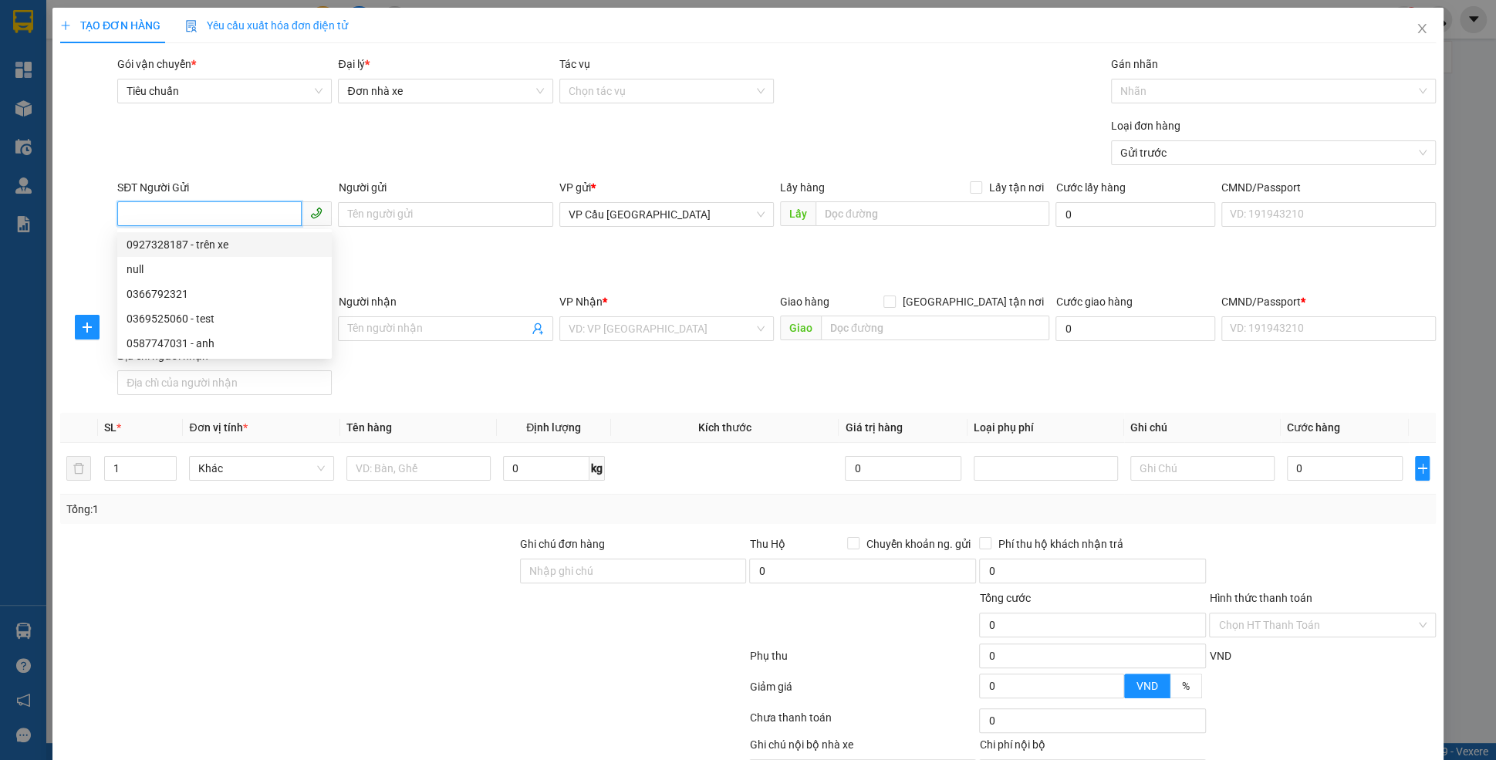
type input "chợ thị nghè"
type input "10.000"
type input "123456789456"
type input "20.000"
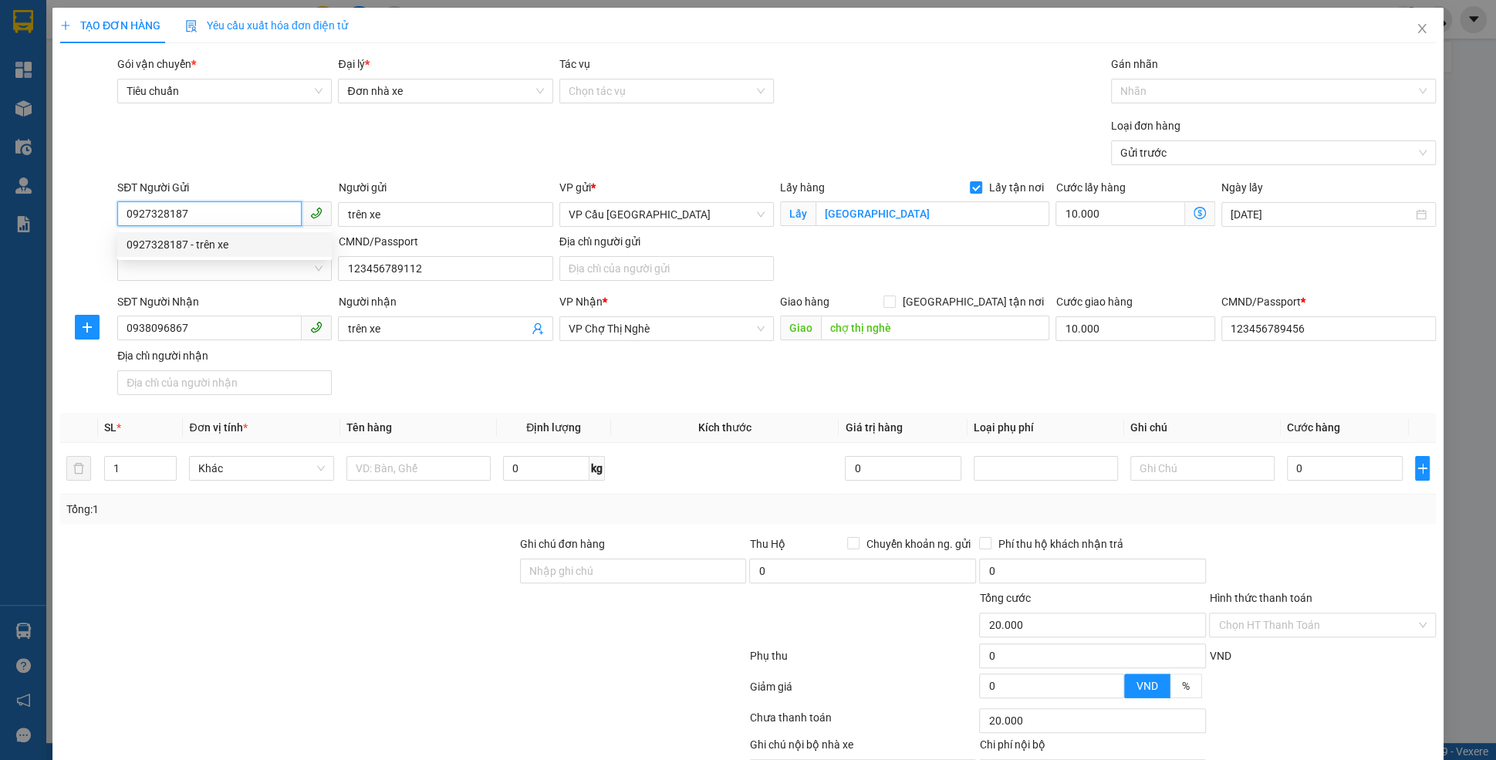
type input "60.000"
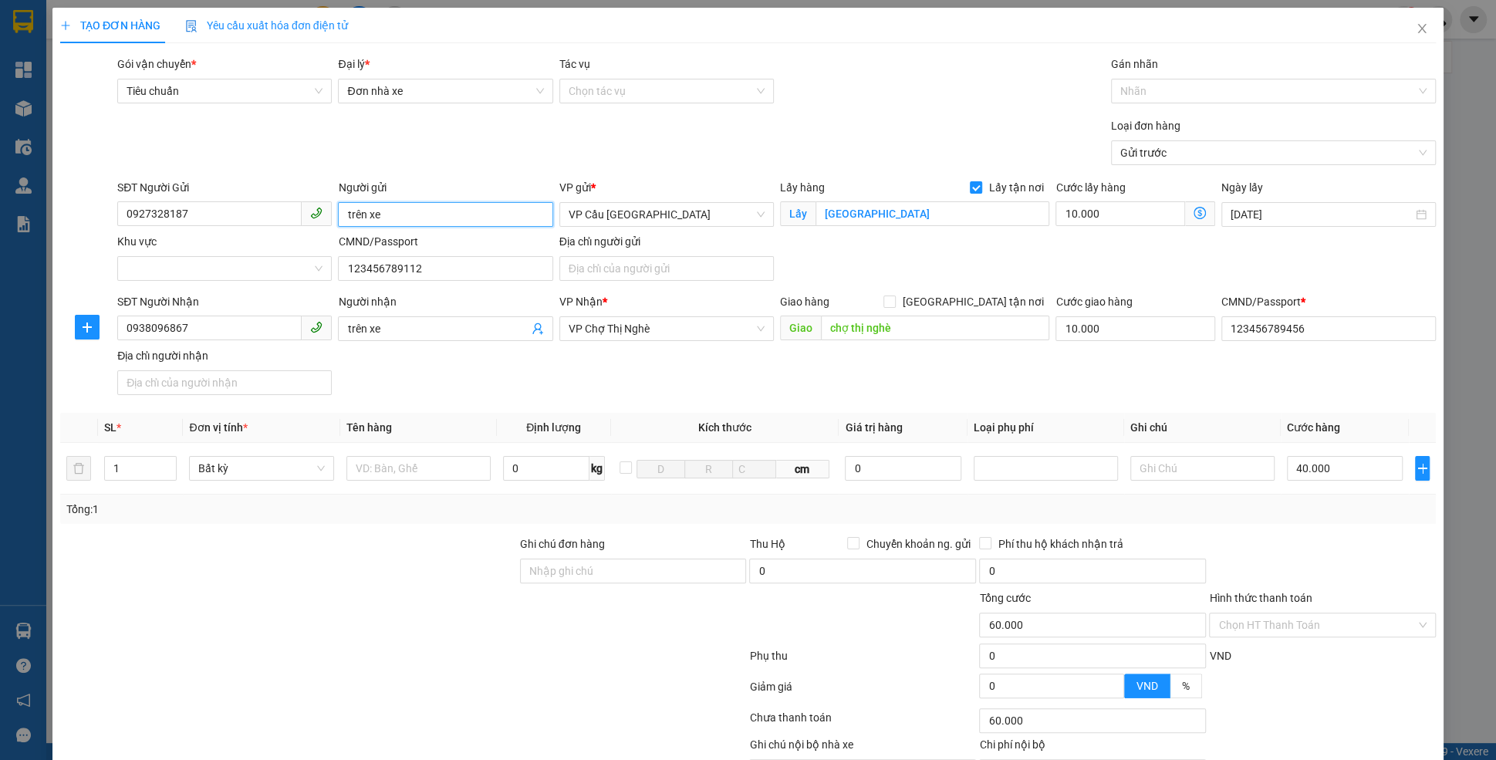
click at [357, 220] on input "trên xe" at bounding box center [445, 214] width 214 height 25
type input "nhập"
click at [363, 338] on span "trên xe" at bounding box center [445, 328] width 214 height 25
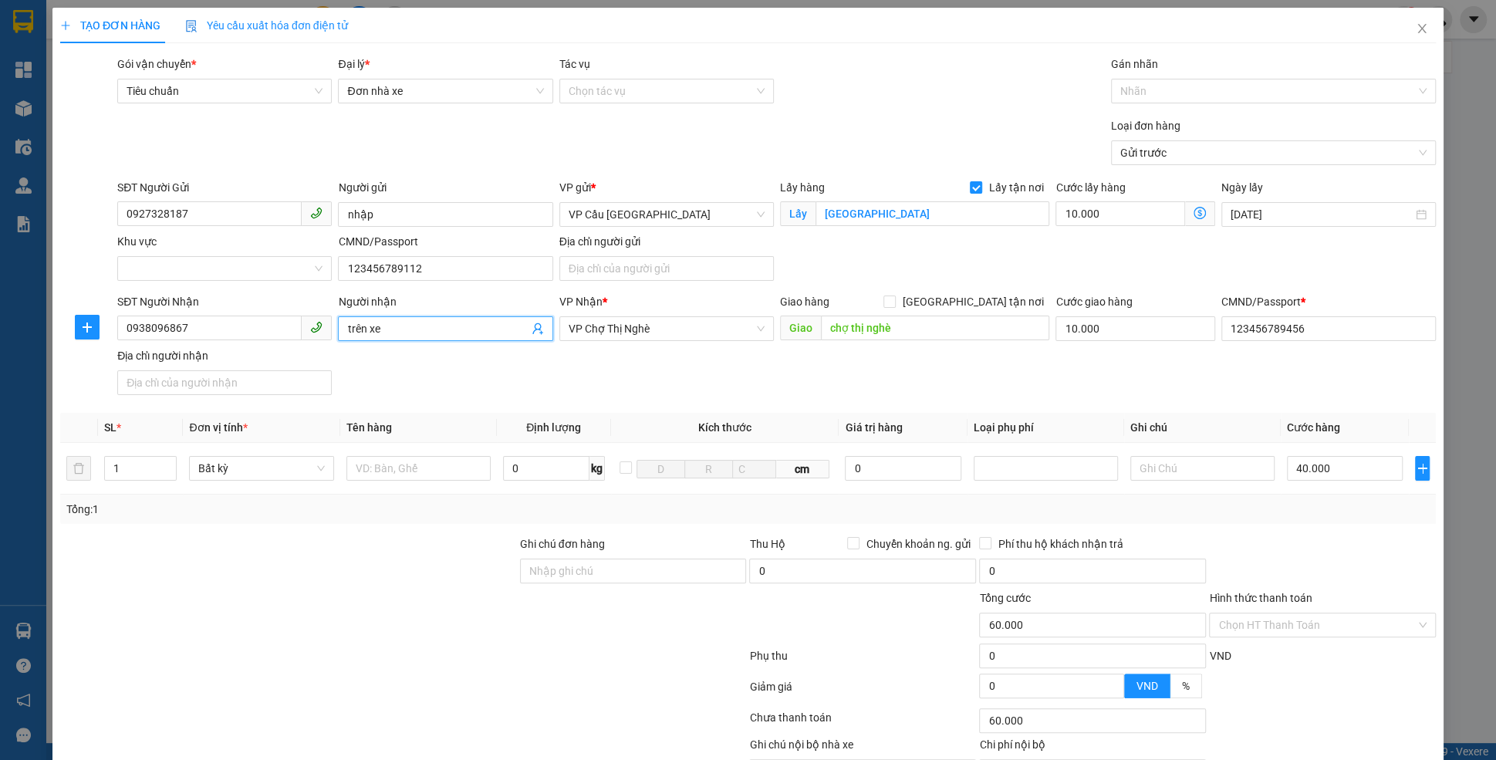
click at [363, 338] on span "trên xe" at bounding box center [445, 328] width 214 height 25
click at [364, 333] on input "trên xe" at bounding box center [437, 328] width 181 height 17
type input "nhập"
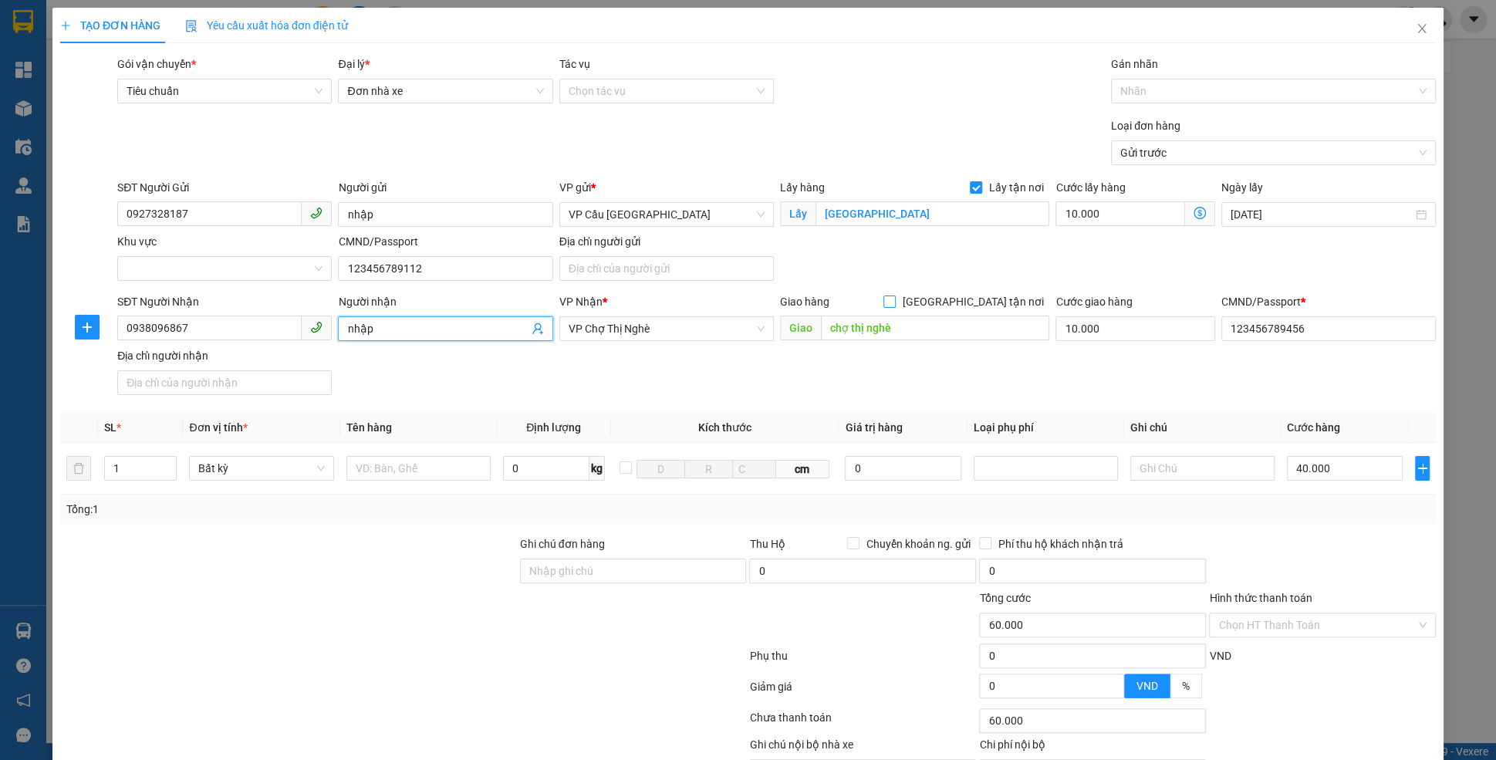
click at [1015, 307] on span "Giao tận nơi" at bounding box center [973, 301] width 154 height 17
click at [894, 306] on input "Giao tận nơi" at bounding box center [888, 300] width 11 height 11
checkbox input "true"
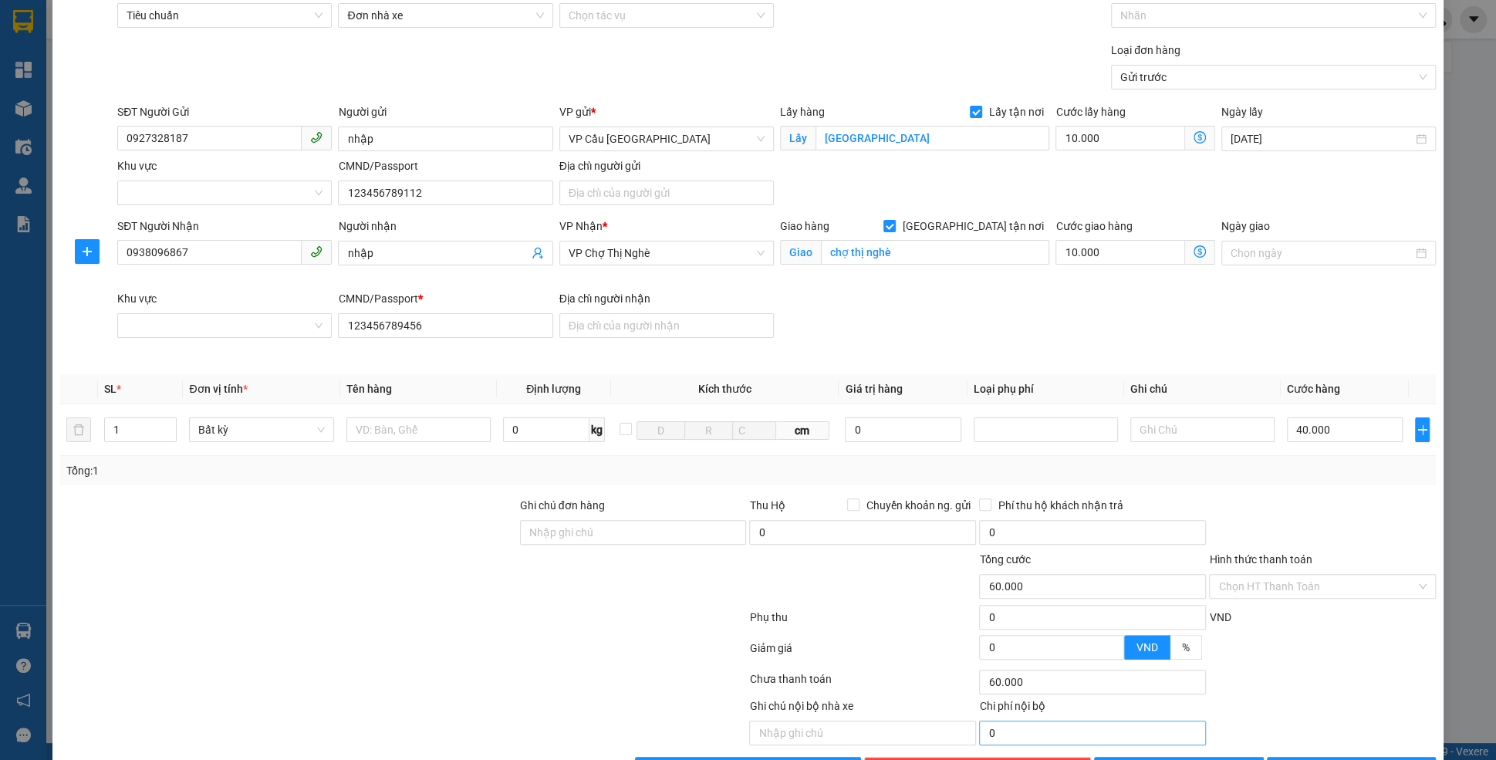
scroll to position [102, 0]
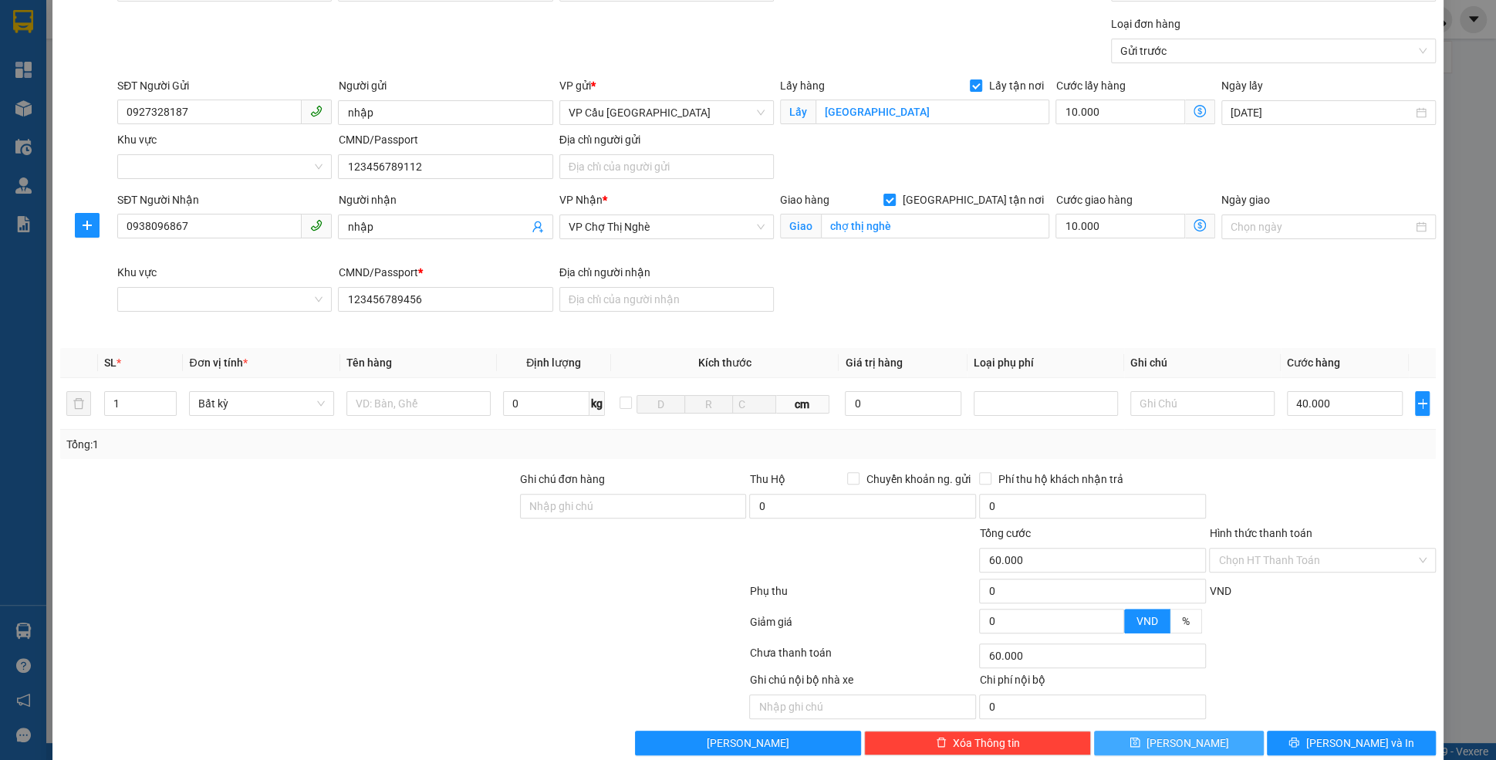
click at [1154, 735] on button "Lưu" at bounding box center [1178, 743] width 169 height 25
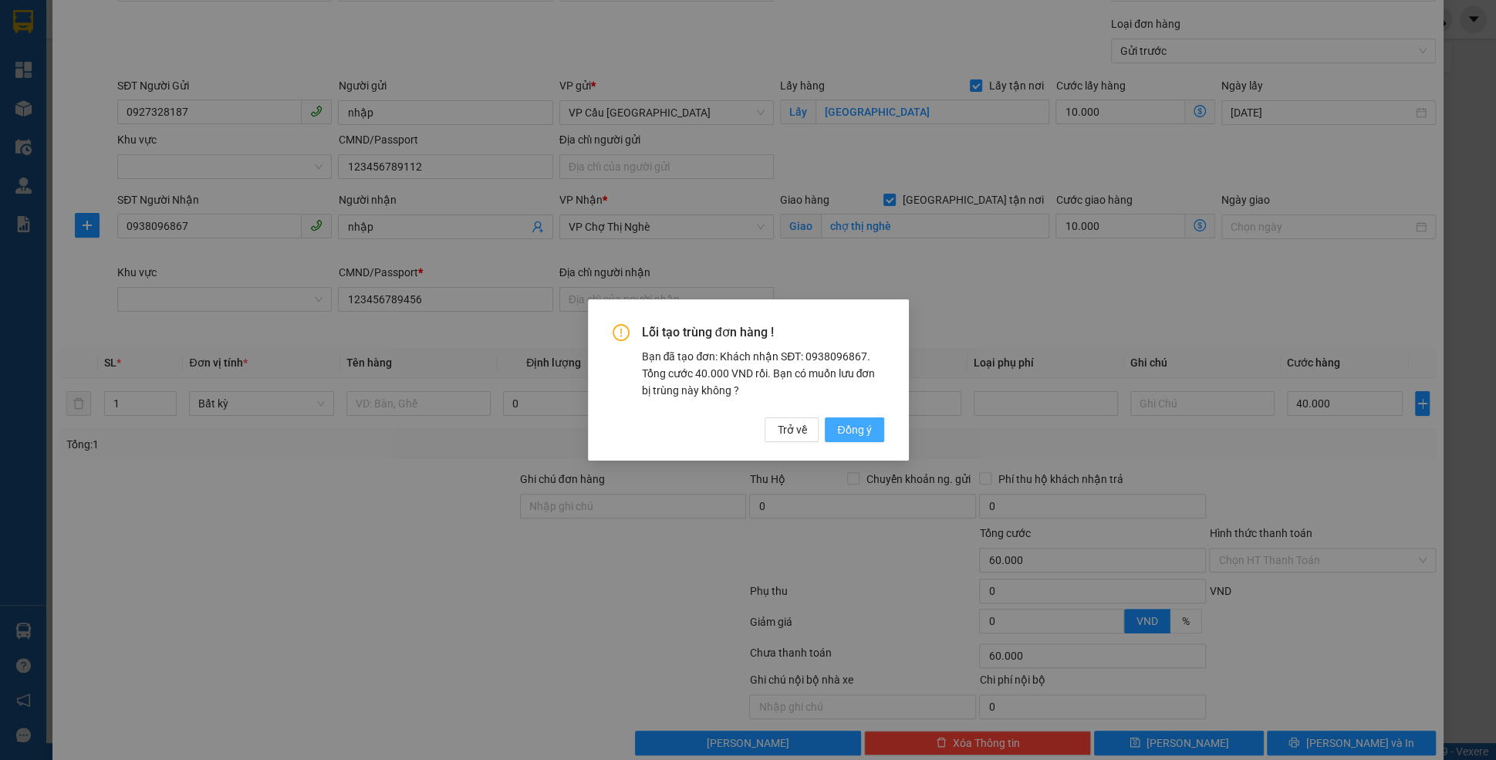
click at [870, 428] on span "Đồng ý" at bounding box center [854, 429] width 34 height 17
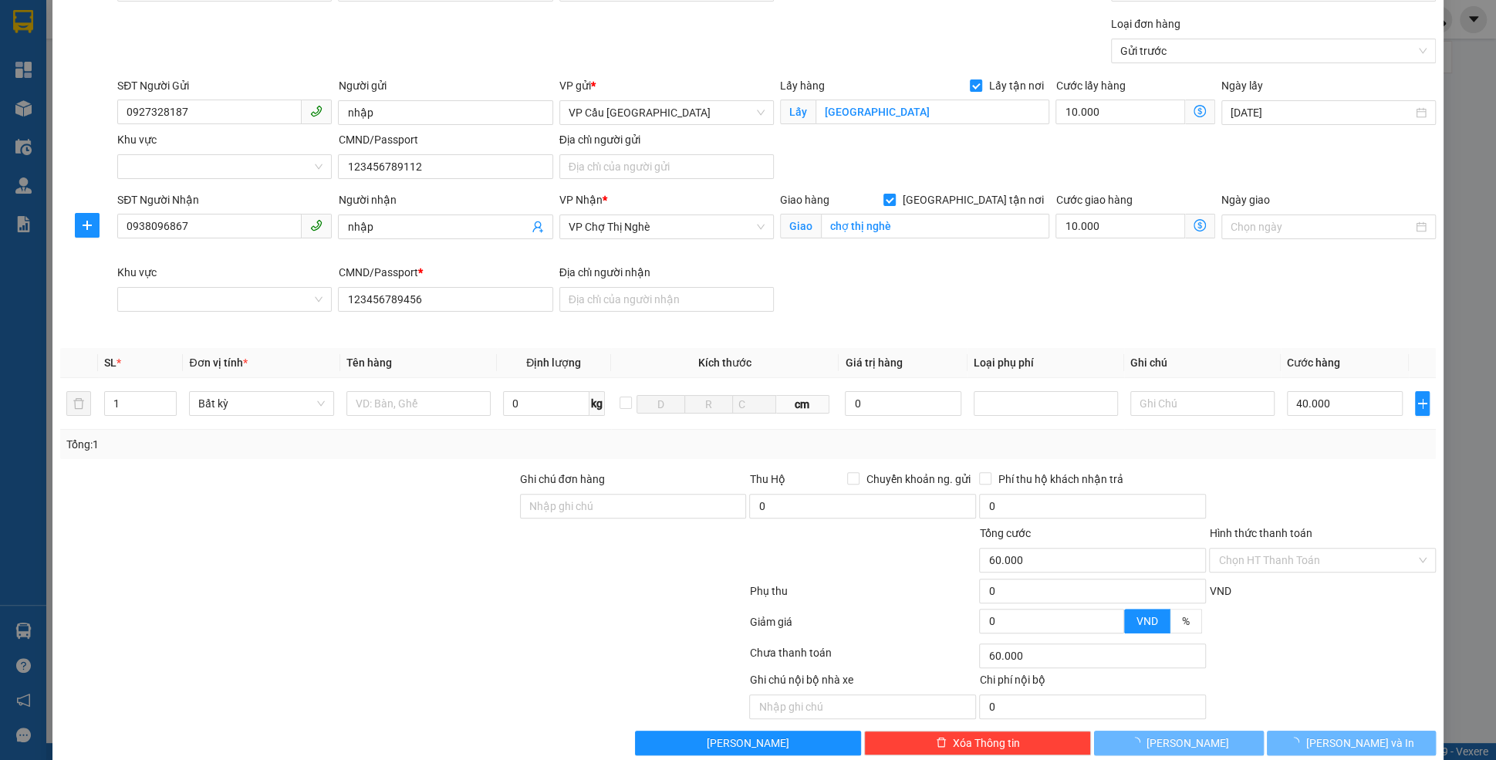
checkbox input "false"
type input "0"
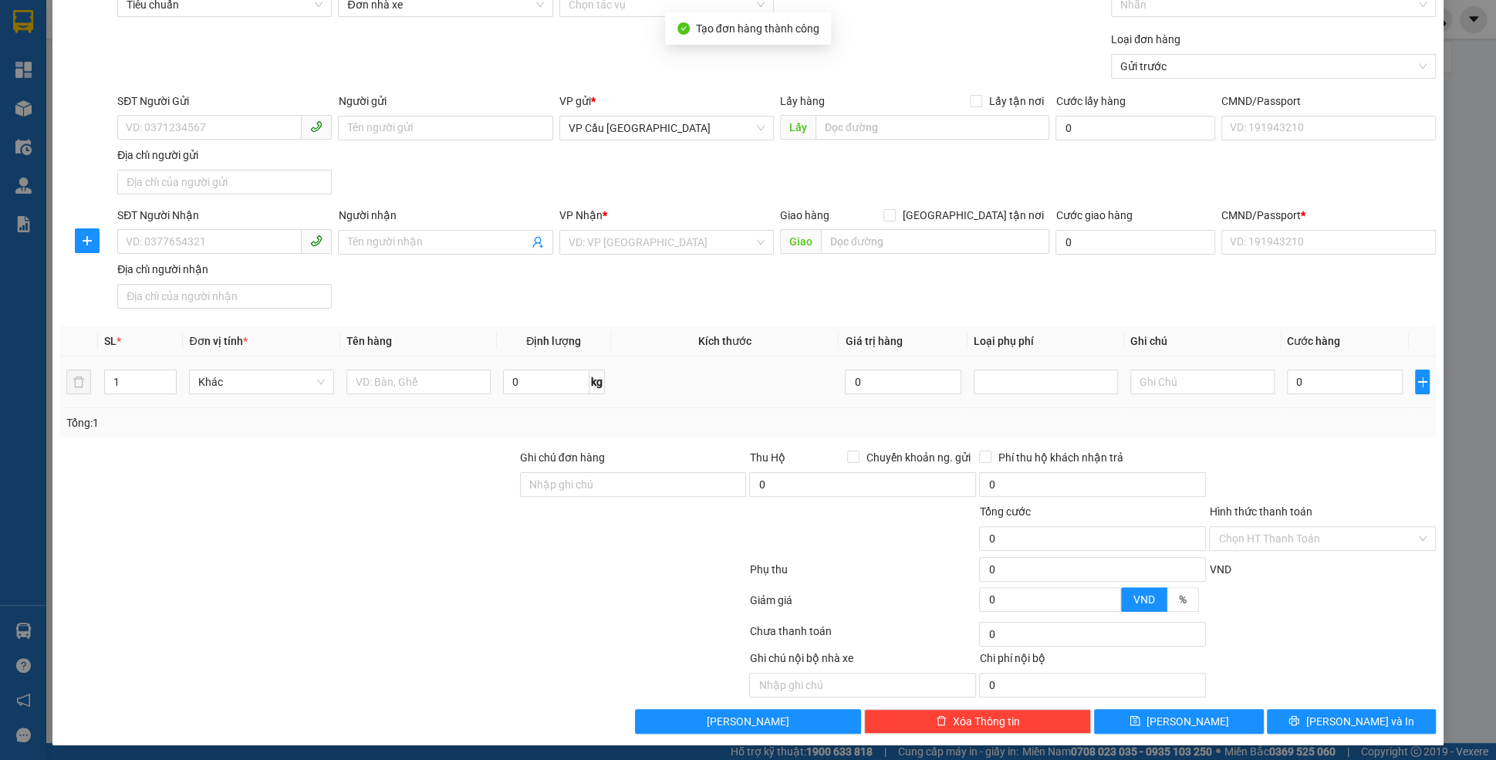
scroll to position [0, 0]
